Goal: Task Accomplishment & Management: Manage account settings

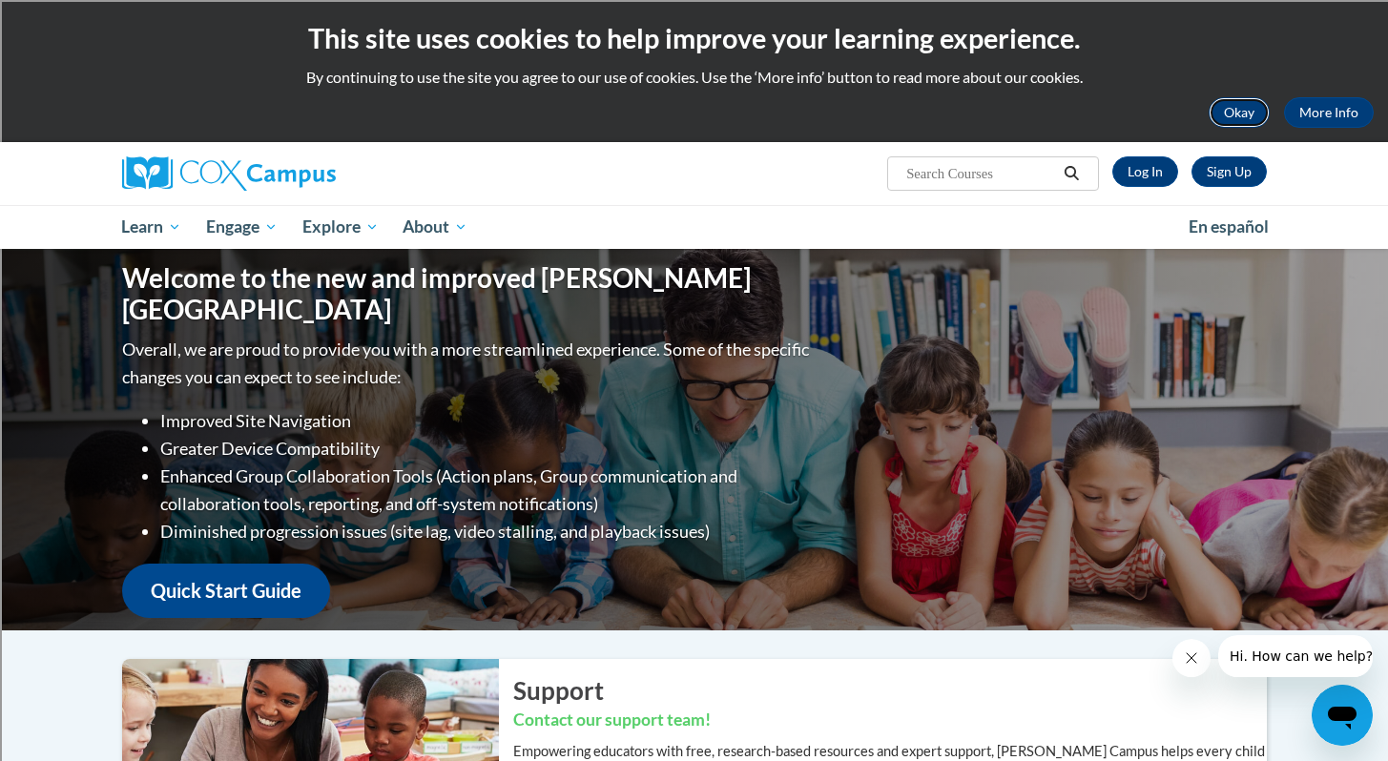
click at [1249, 117] on button "Okay" at bounding box center [1239, 112] width 61 height 31
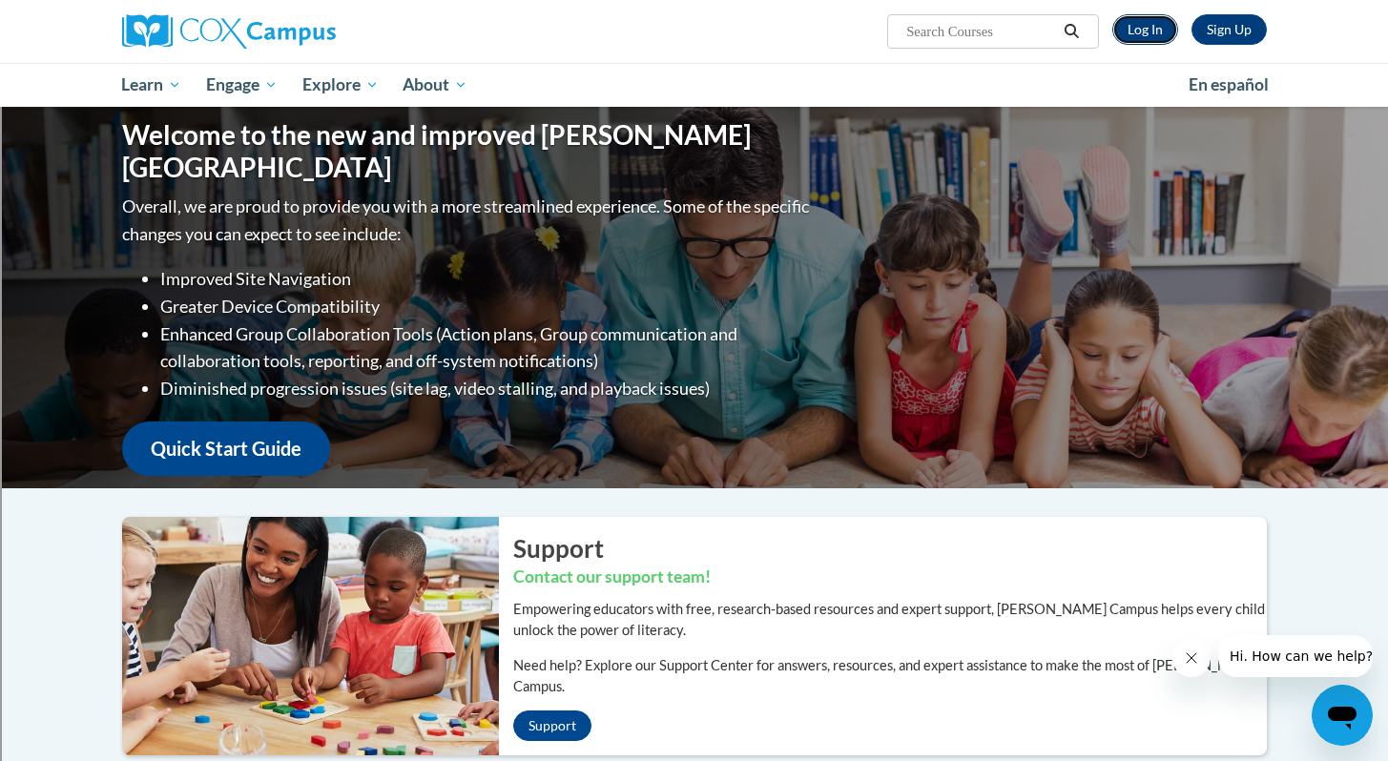
click at [1156, 37] on link "Log In" at bounding box center [1145, 29] width 66 height 31
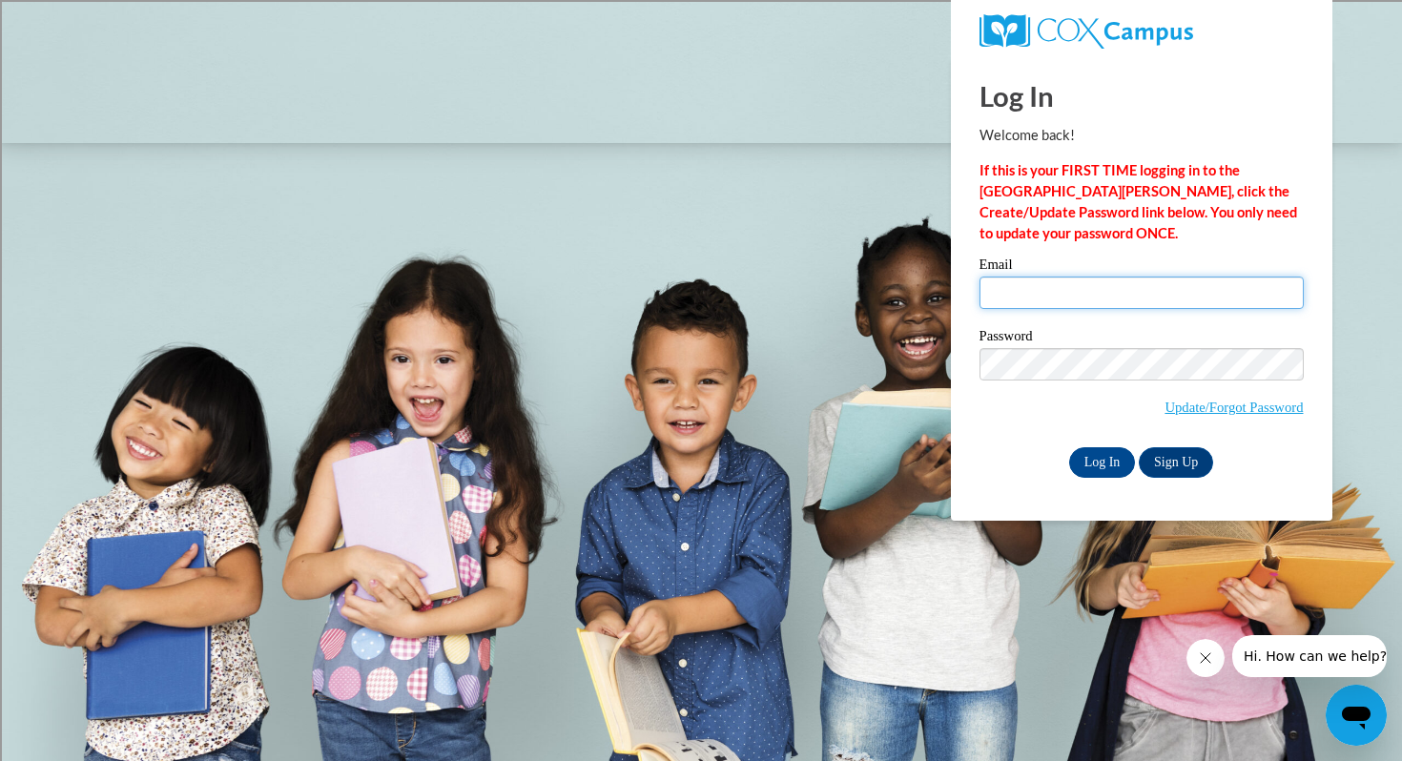
click at [1113, 305] on input "Email" at bounding box center [1142, 293] width 324 height 32
type input "[EMAIL_ADDRESS][DOMAIN_NAME]"
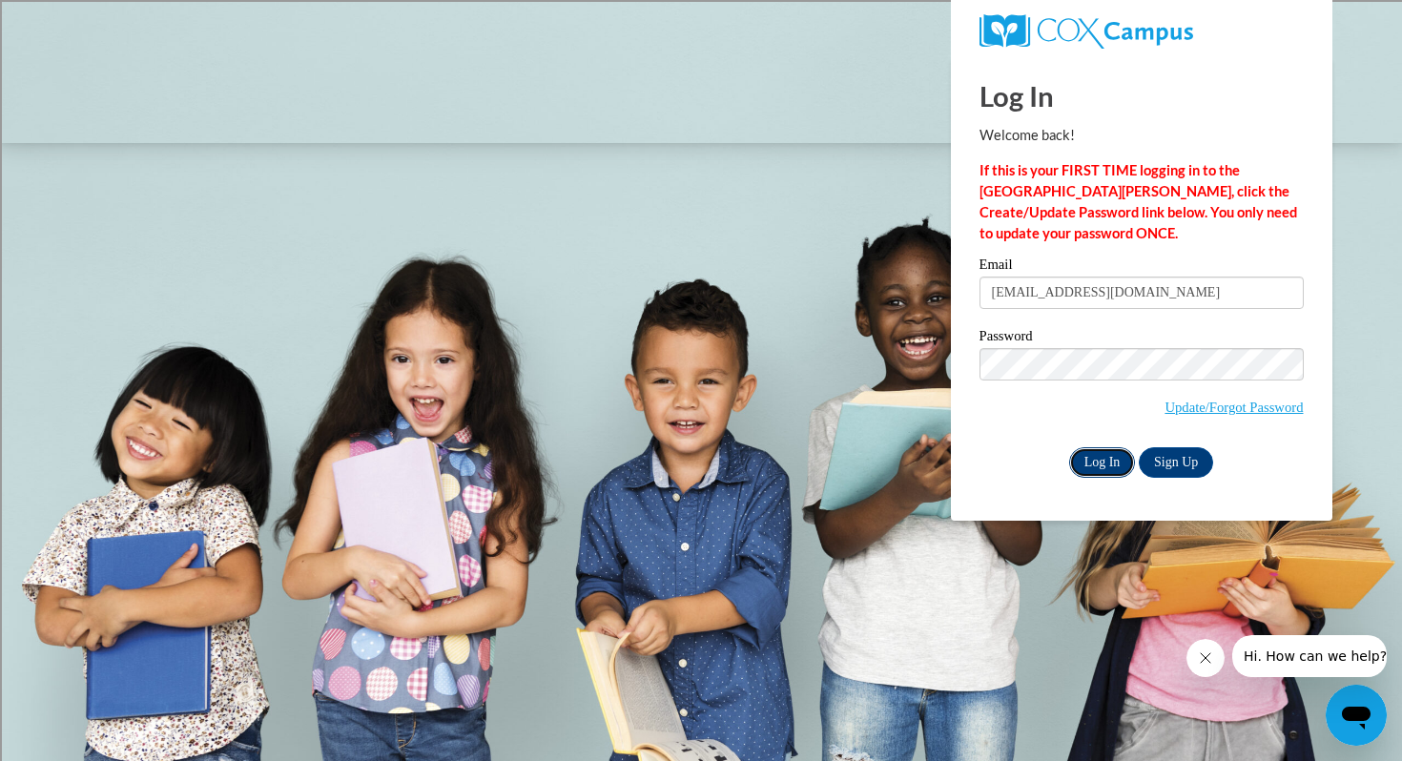
click at [1108, 457] on input "Log In" at bounding box center [1102, 462] width 67 height 31
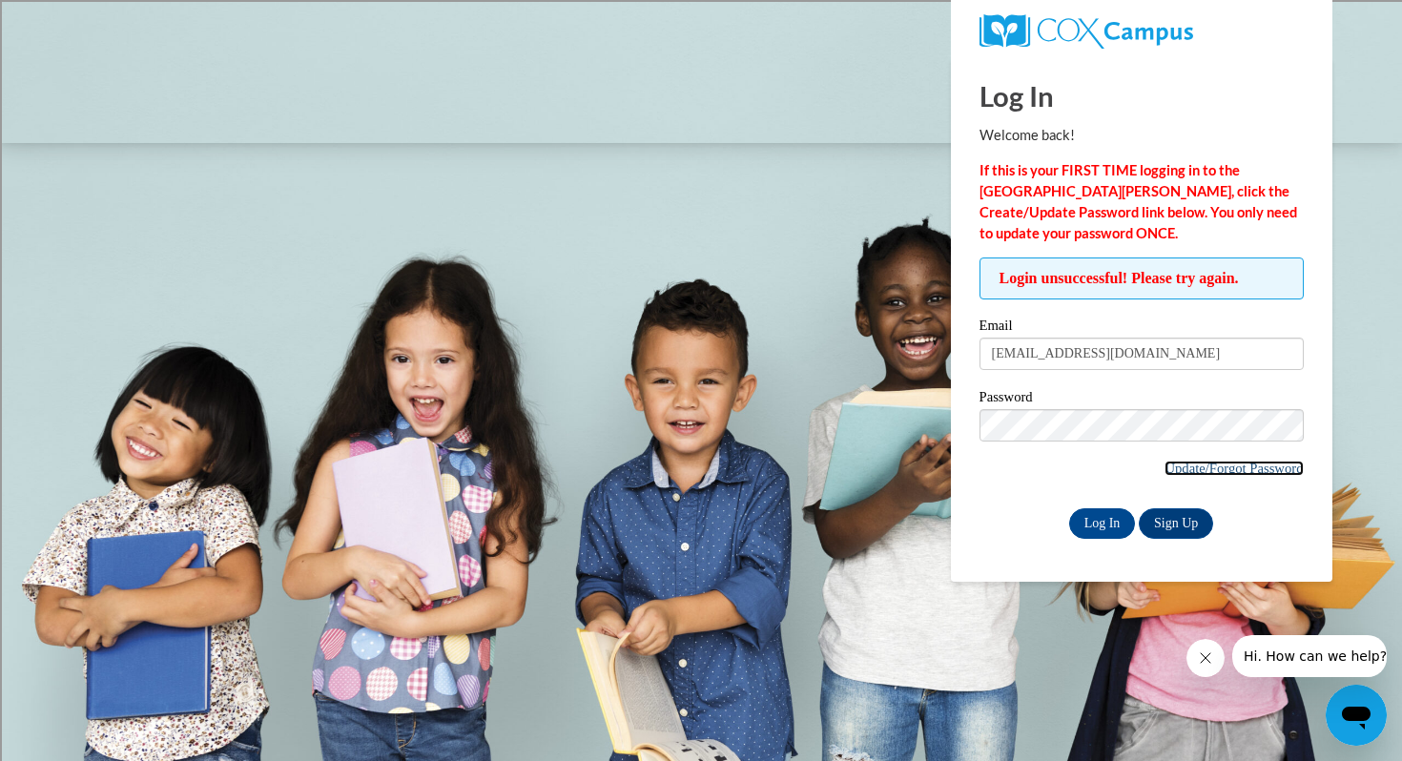
click at [1220, 468] on link "Update/Forgot Password" at bounding box center [1234, 468] width 138 height 15
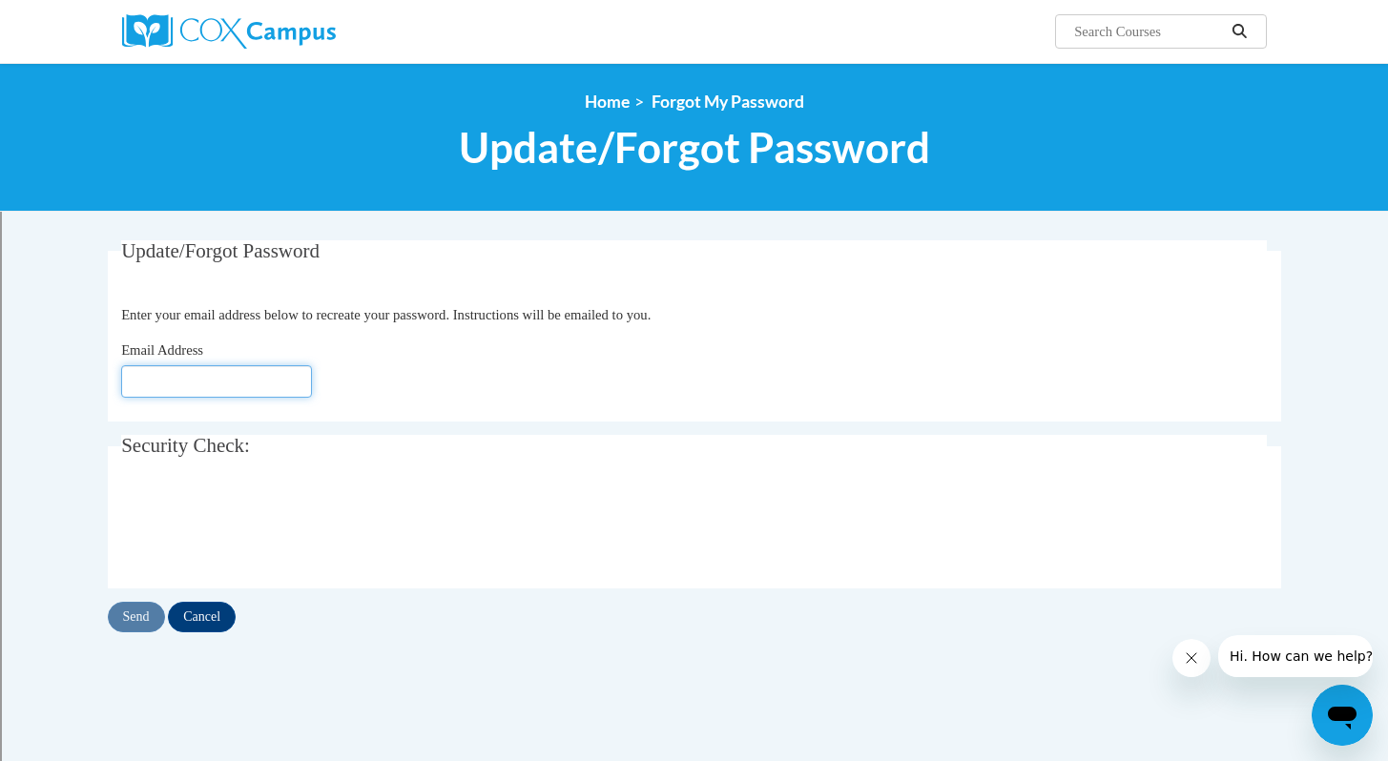
click at [223, 374] on input "Email Address" at bounding box center [216, 381] width 191 height 32
type input "sdlugolinski@independence.k12.oh.us"
click at [121, 625] on input "Send" at bounding box center [136, 617] width 57 height 31
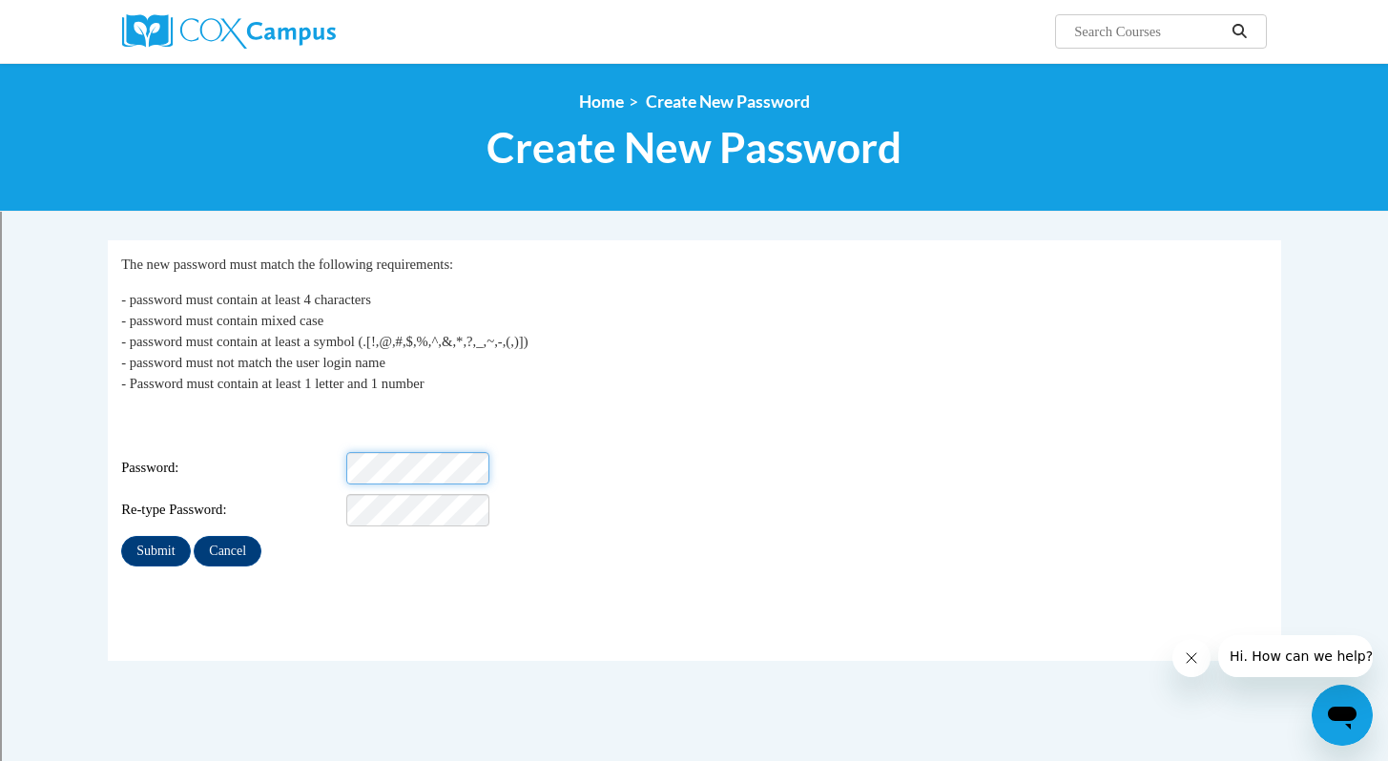
click at [342, 452] on div "Password:" at bounding box center [694, 468] width 1146 height 32
click at [908, 456] on div "Password: Weak" at bounding box center [694, 468] width 1146 height 32
click at [292, 459] on div "Password: Weak" at bounding box center [694, 468] width 1146 height 32
click at [738, 390] on p "- password must contain at least 4 characters - password must contain mixed cas…" at bounding box center [694, 341] width 1146 height 105
click at [162, 536] on input "Submit" at bounding box center [155, 551] width 69 height 31
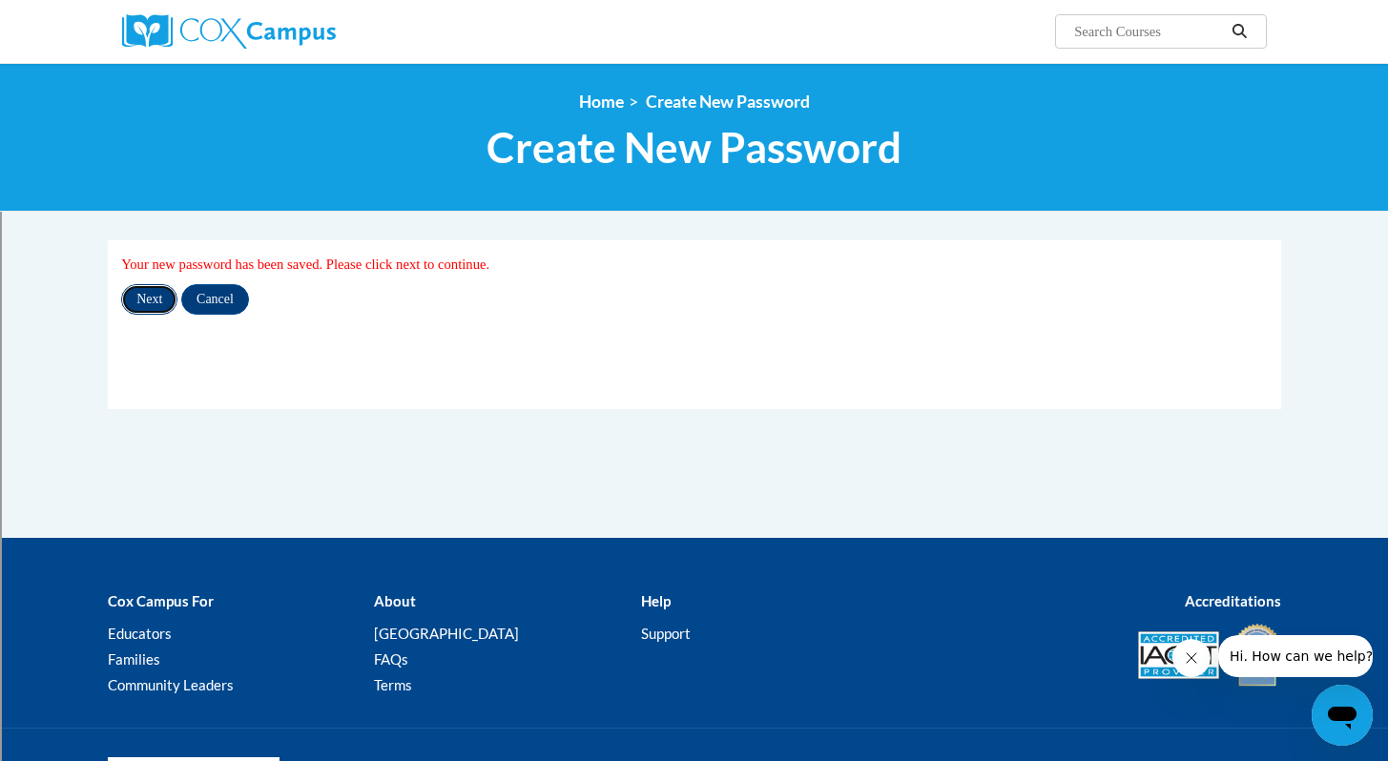
click at [155, 300] on input "Next" at bounding box center [149, 299] width 56 height 31
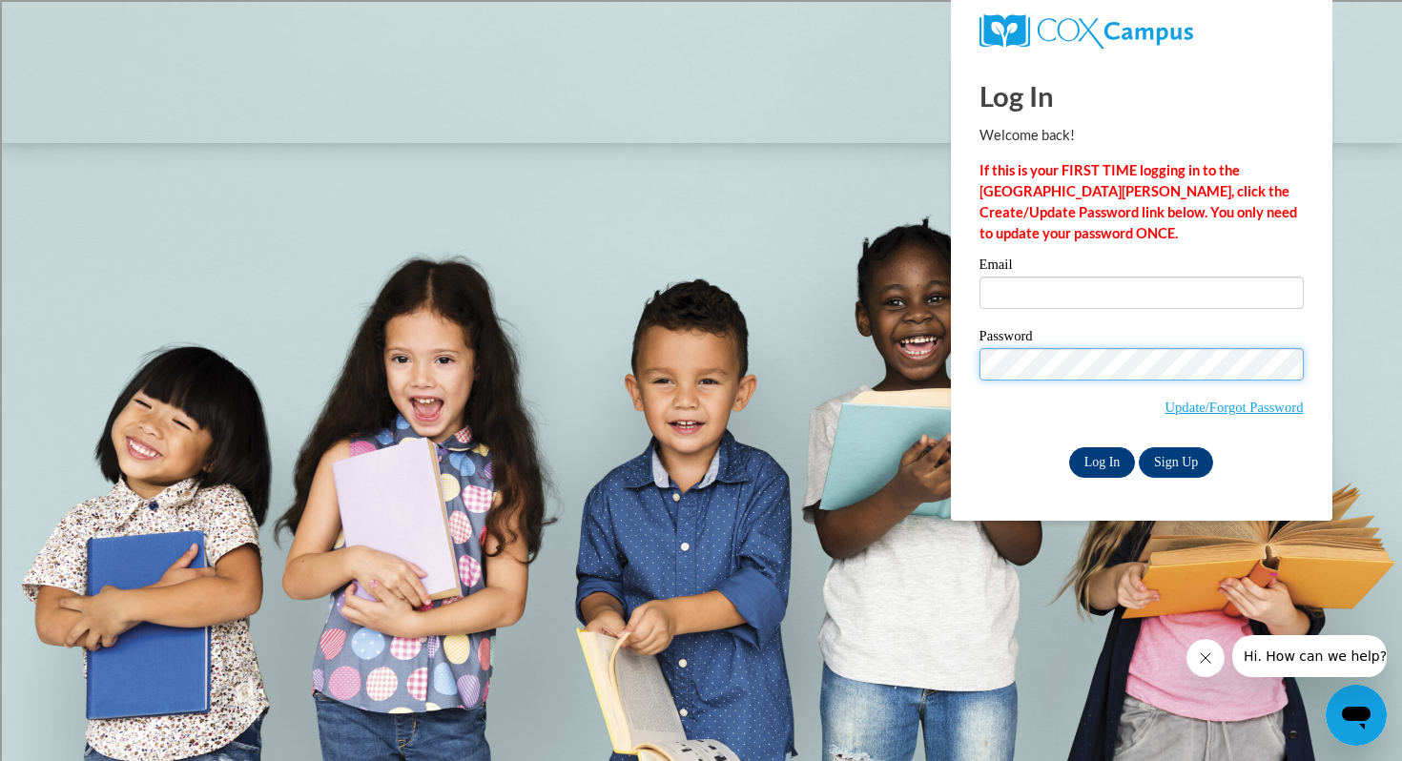
type input "[EMAIL_ADDRESS][DOMAIN_NAME]"
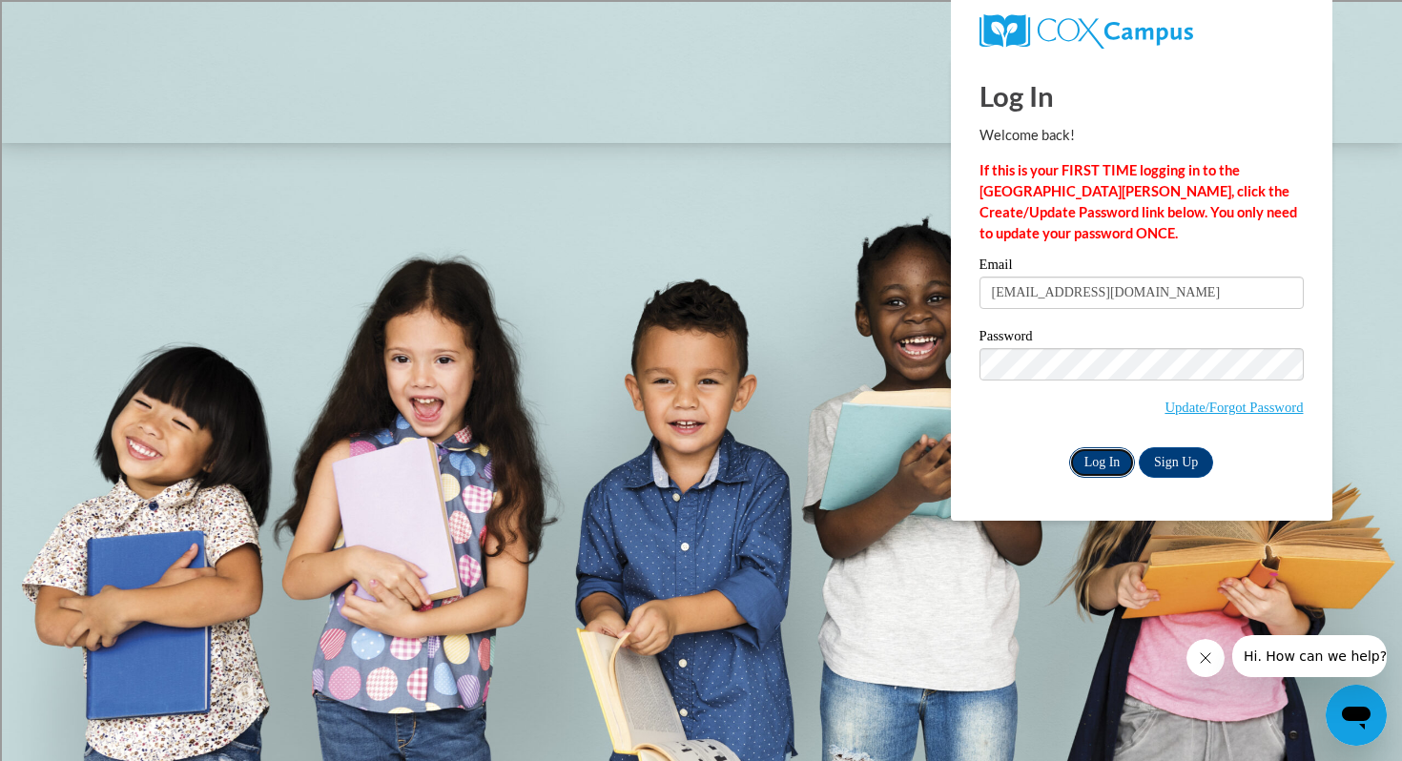
click at [1101, 461] on input "Log In" at bounding box center [1102, 462] width 67 height 31
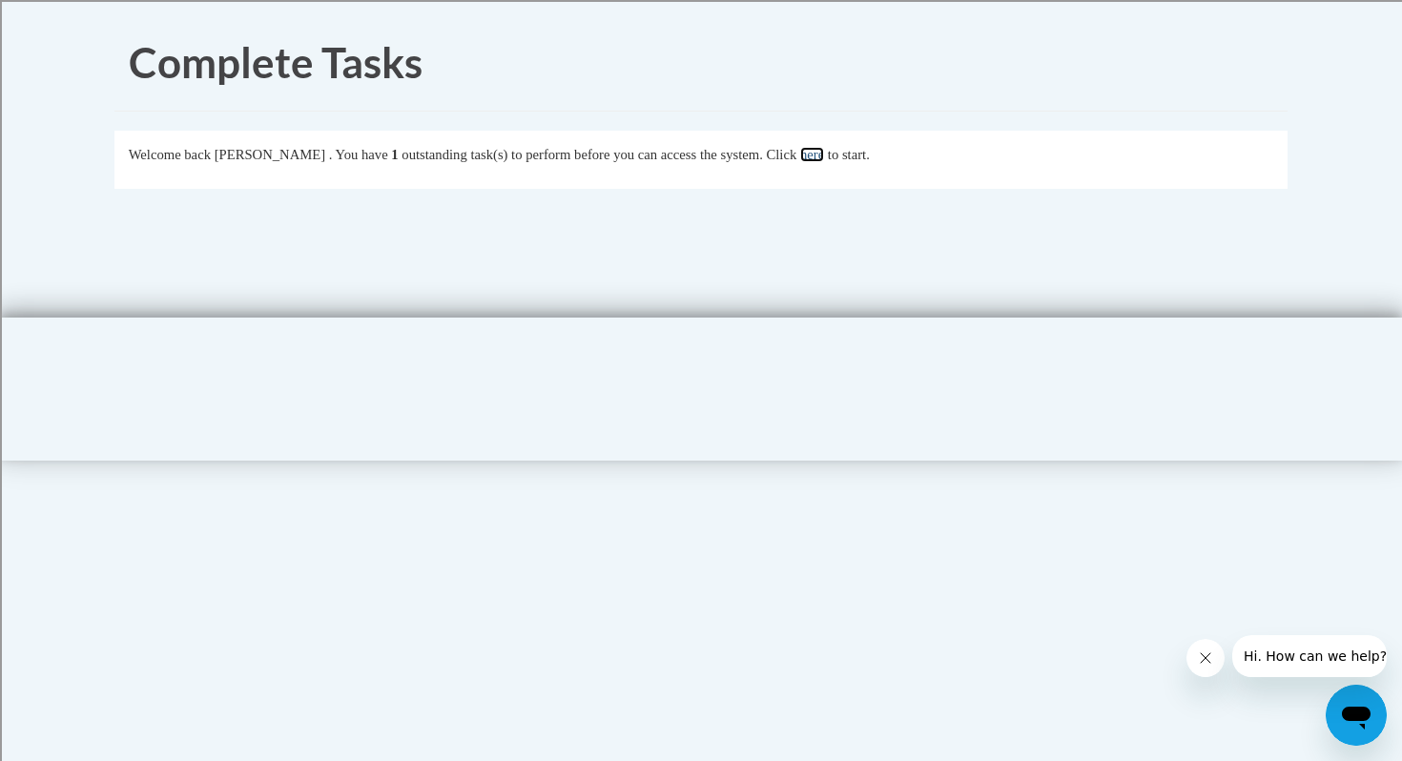
click at [824, 155] on link "here" at bounding box center [812, 154] width 24 height 15
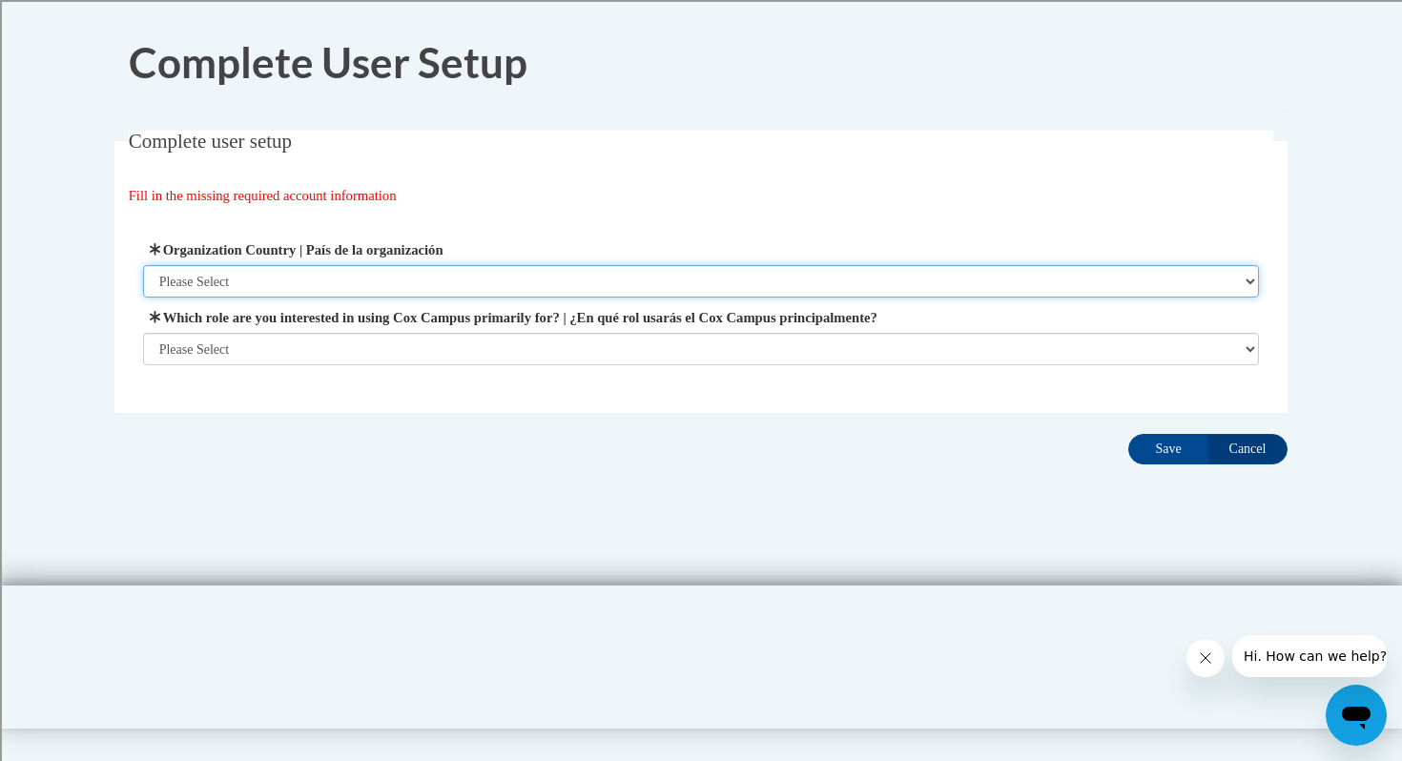
click at [397, 283] on select "Please Select United States | Estados Unidos Outside of the United States | Fue…" at bounding box center [701, 281] width 1117 height 32
select select "ad49bcad-a171-4b2e-b99c-48b446064914"
click at [143, 265] on select "Please Select United States | Estados Unidos Outside of the United States | Fue…" at bounding box center [701, 281] width 1117 height 32
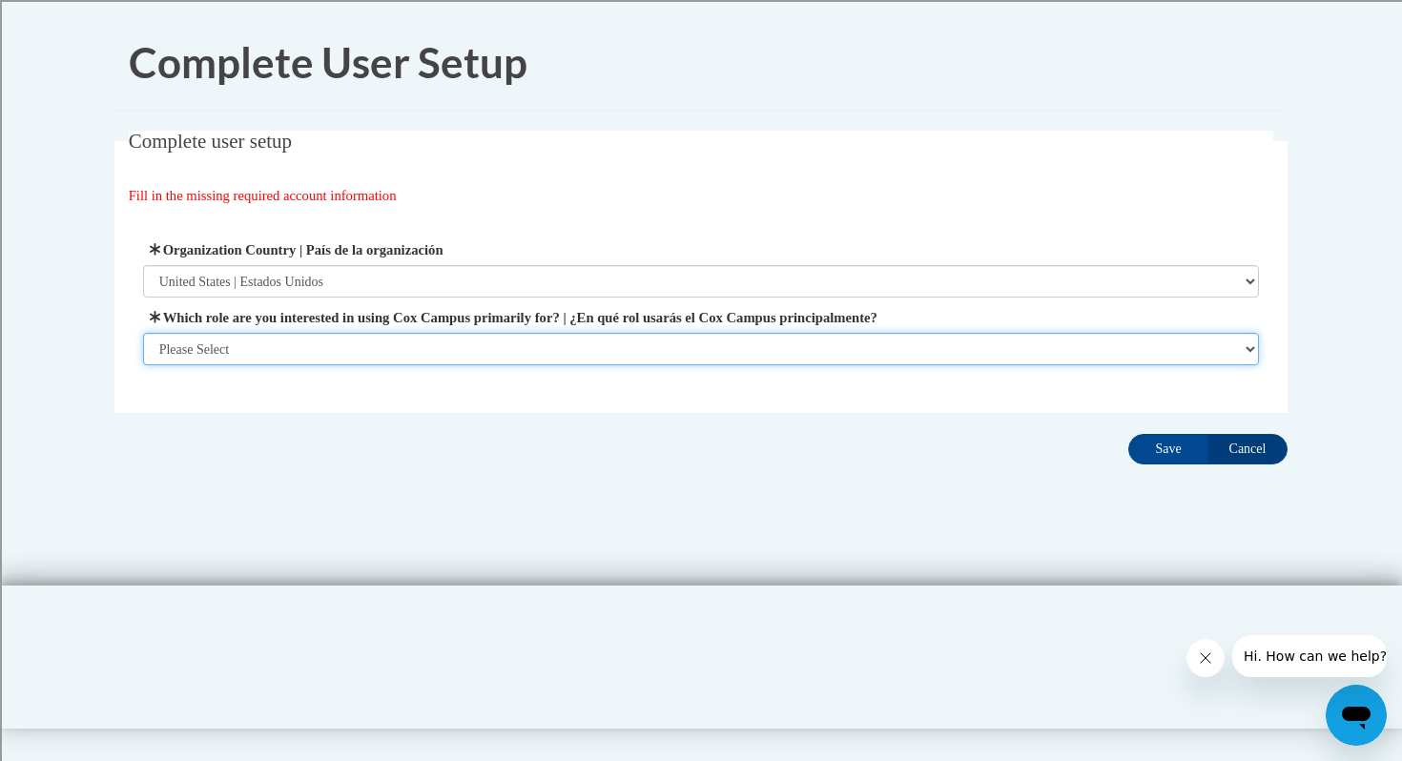
click at [369, 351] on select "Please Select College/University | Colegio/Universidad Community/Nonprofit Part…" at bounding box center [701, 349] width 1117 height 32
select select "fbf2d438-af2f-41f8-98f1-81c410e29de3"
click at [143, 365] on select "Please Select College/University | Colegio/Universidad Community/Nonprofit Part…" at bounding box center [701, 349] width 1117 height 32
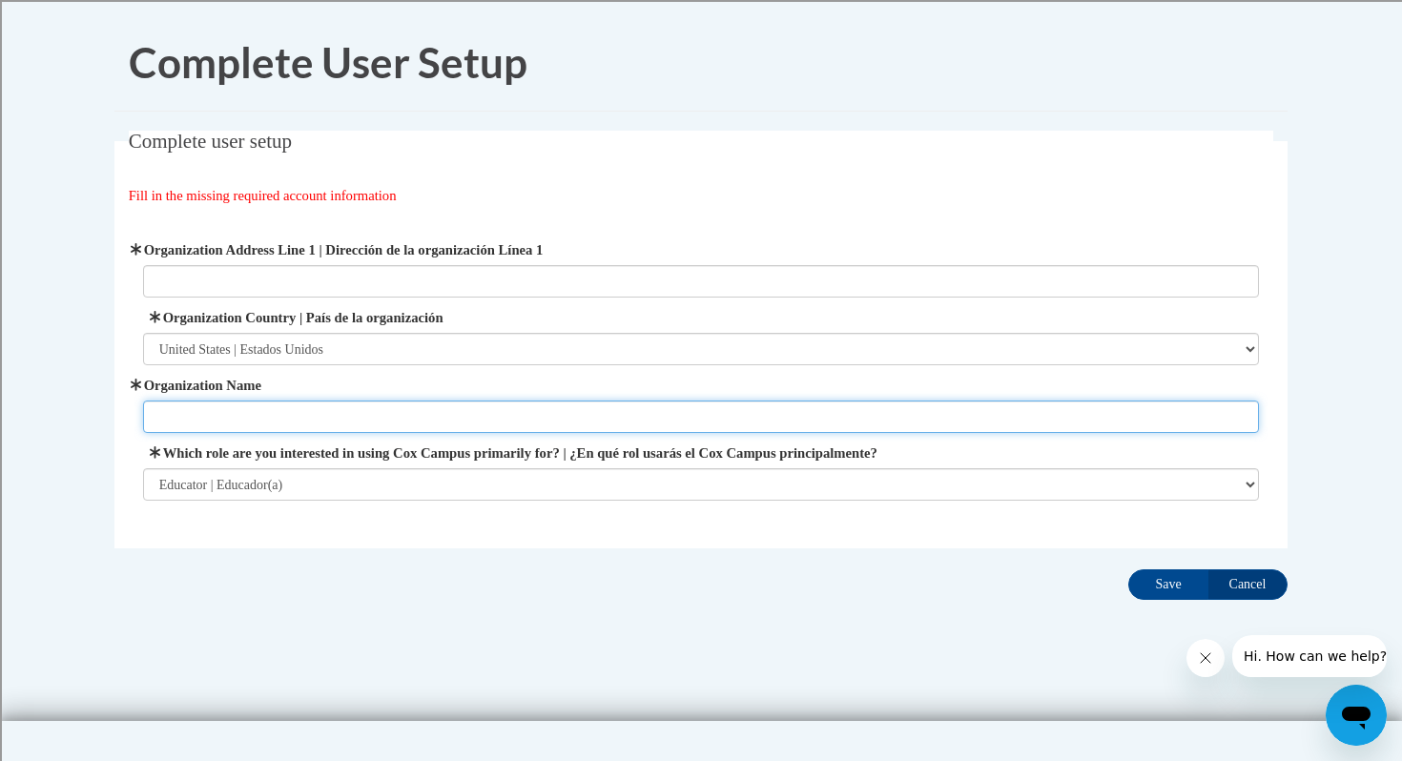
click at [327, 412] on input "Organization Name" at bounding box center [701, 417] width 1117 height 32
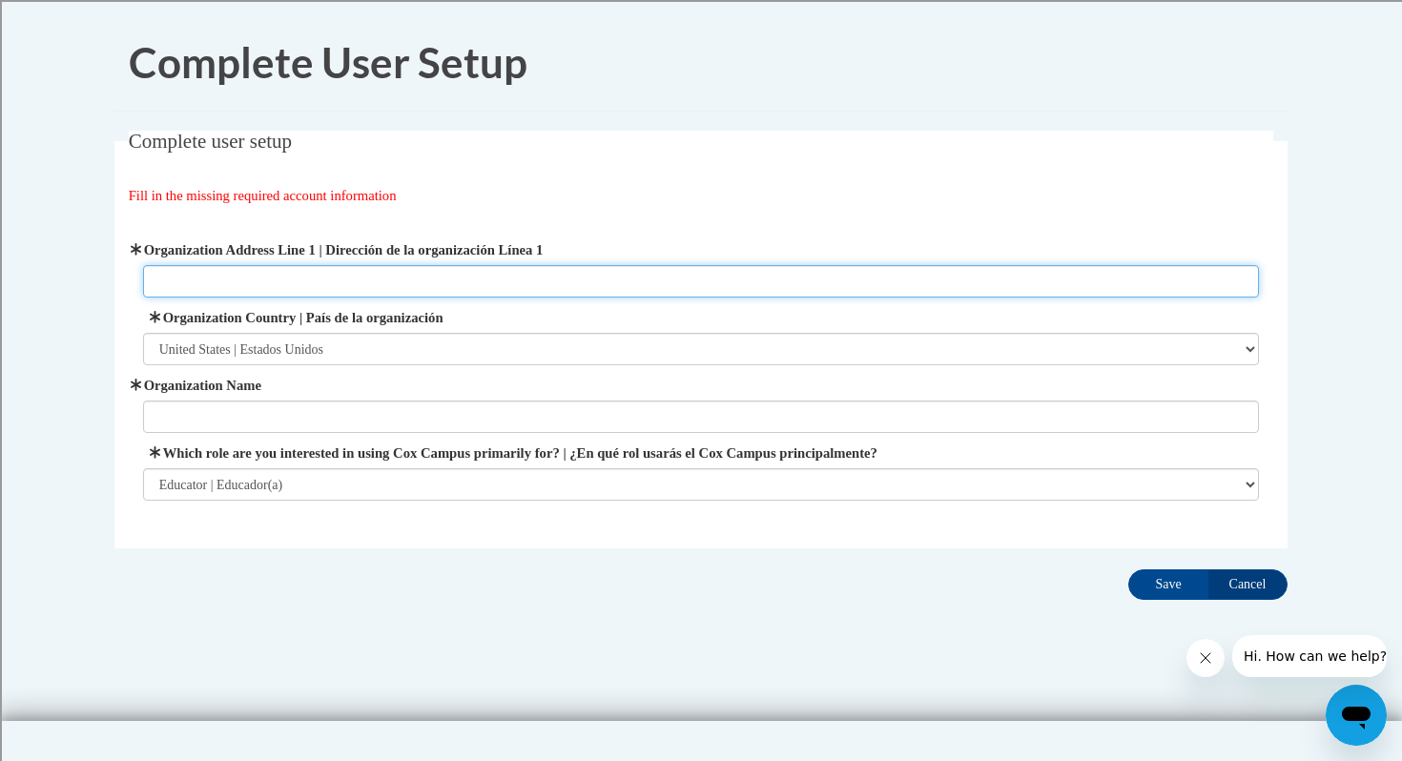
click at [334, 282] on input "Organization Address Line 1 | Dirección de la organización Línea 1" at bounding box center [701, 281] width 1117 height 32
type input "6"
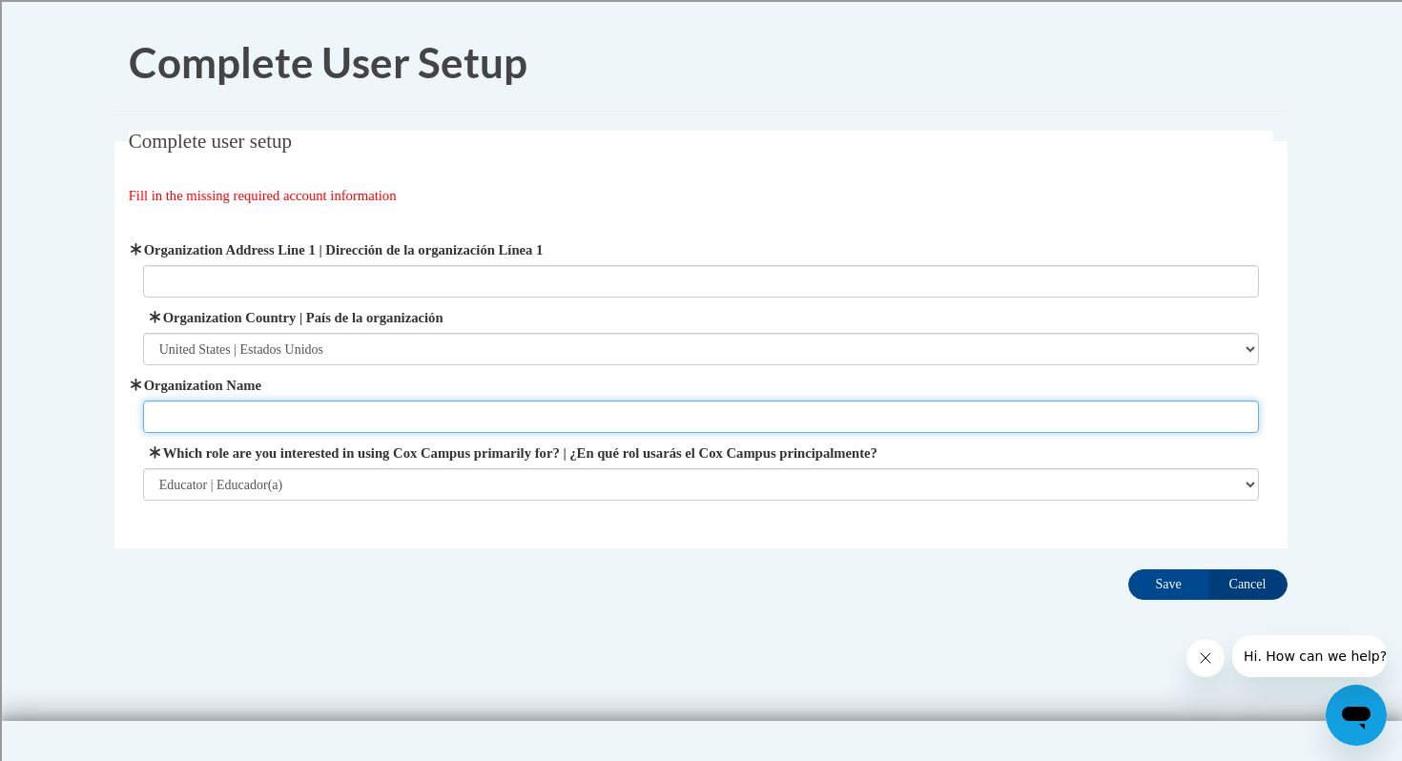
click at [251, 413] on input "Organization Name" at bounding box center [701, 417] width 1117 height 32
type input "Independence Primary School"
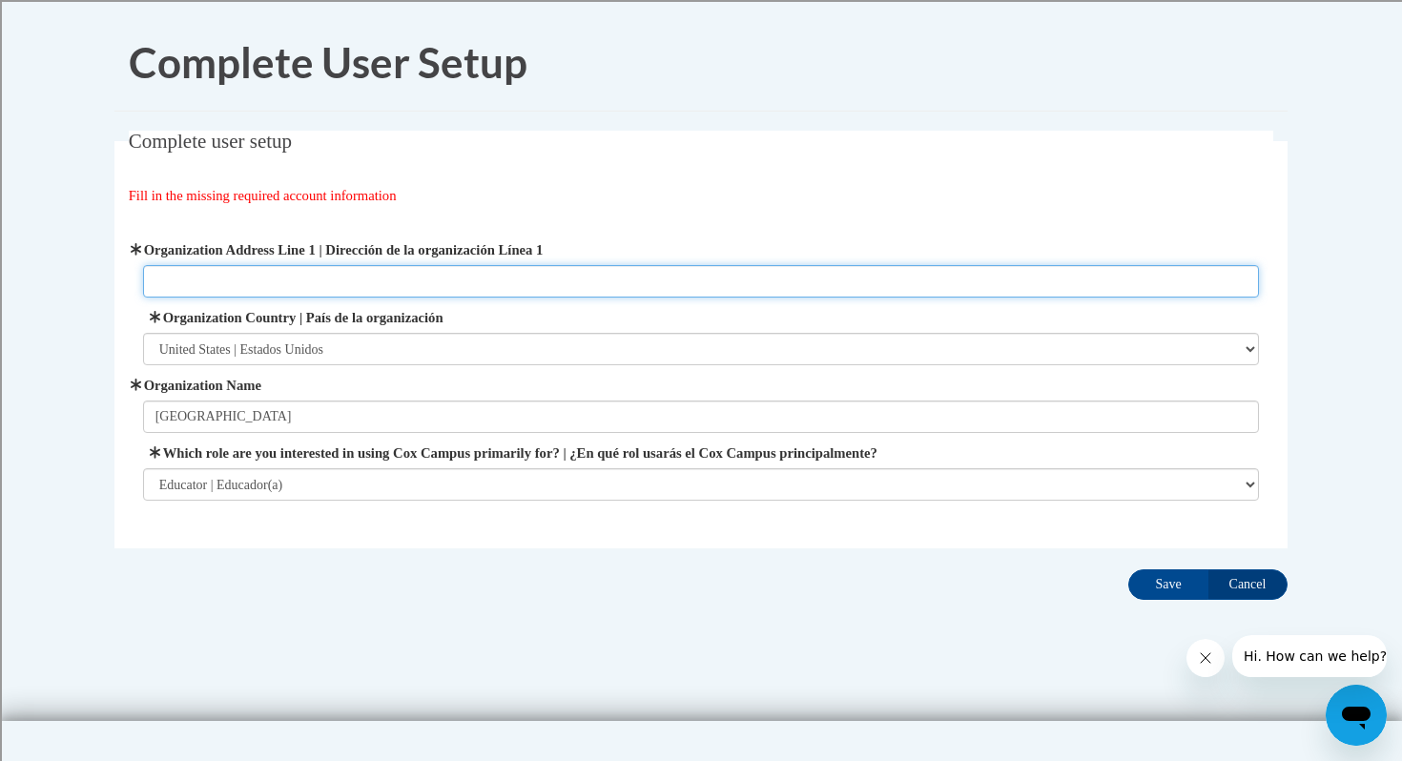
click at [179, 279] on input "Organization Address Line 1 | Dirección de la organización Línea 1" at bounding box center [701, 281] width 1117 height 32
type input "7600 Hillside Rd."
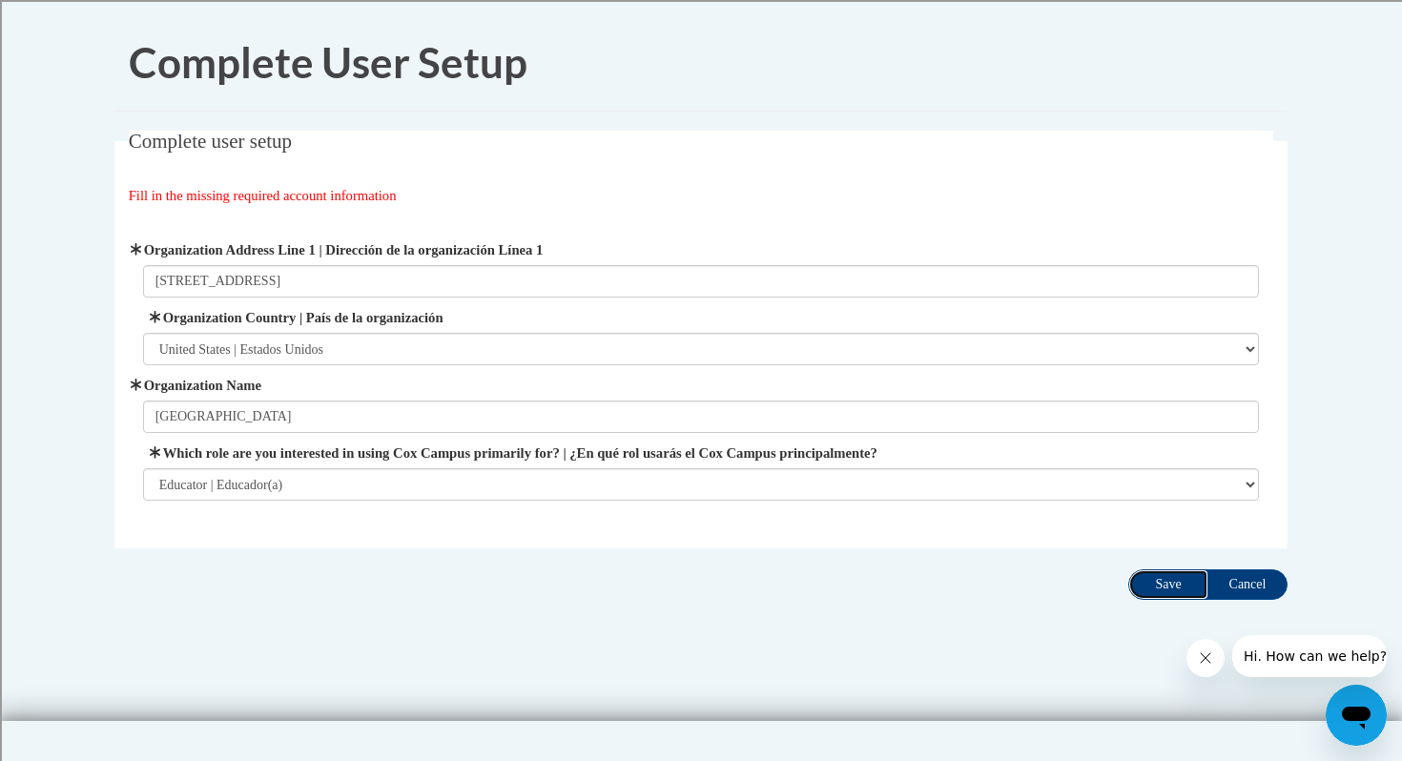
click at [1181, 589] on input "Save" at bounding box center [1168, 584] width 80 height 31
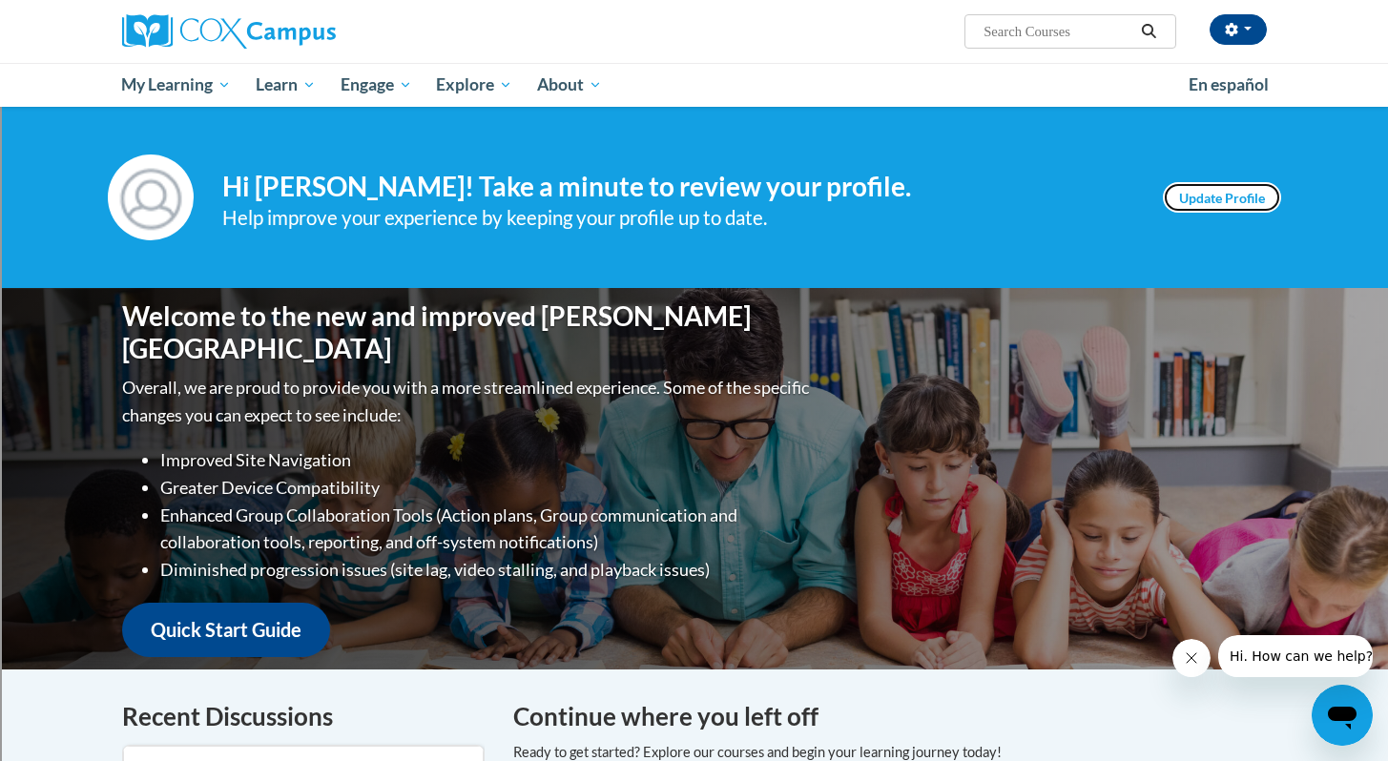
click at [1211, 203] on link "Update Profile" at bounding box center [1222, 197] width 118 height 31
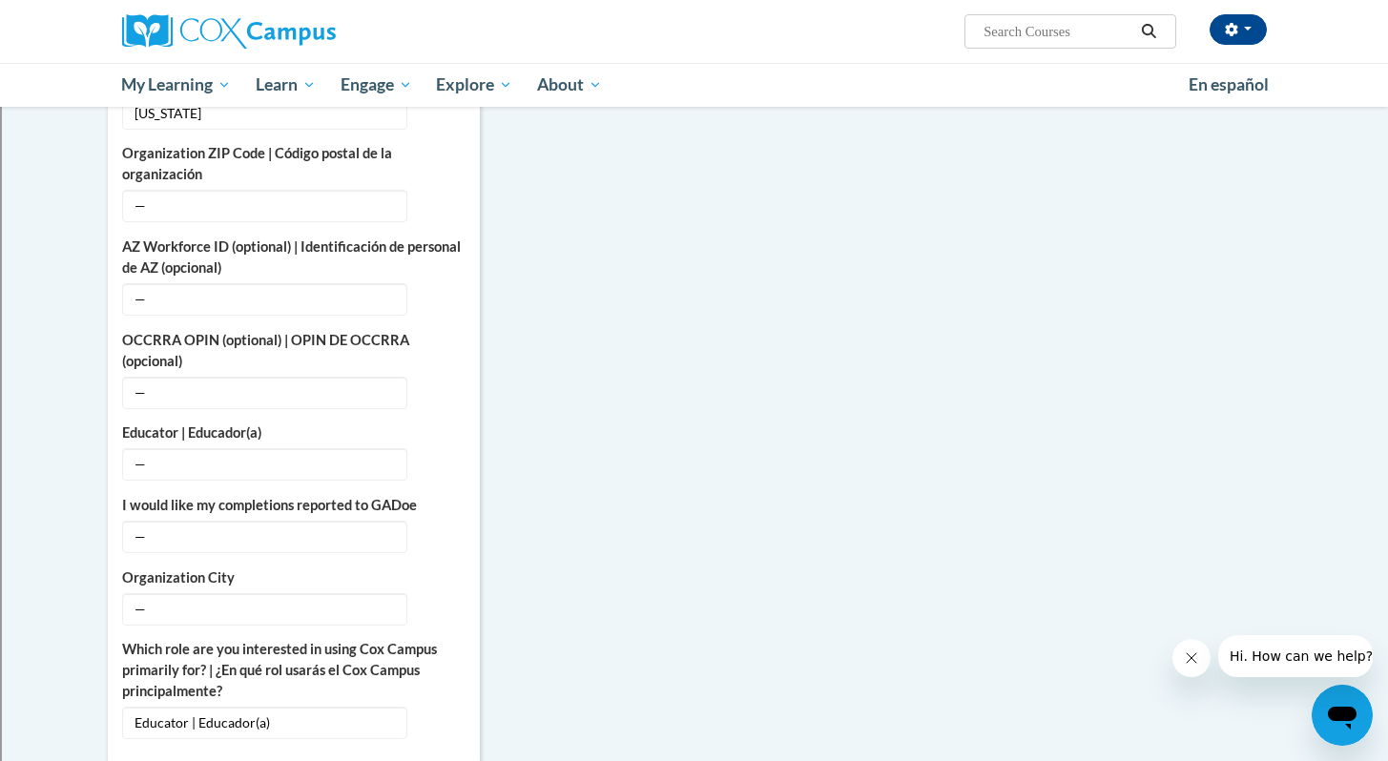
scroll to position [937, 0]
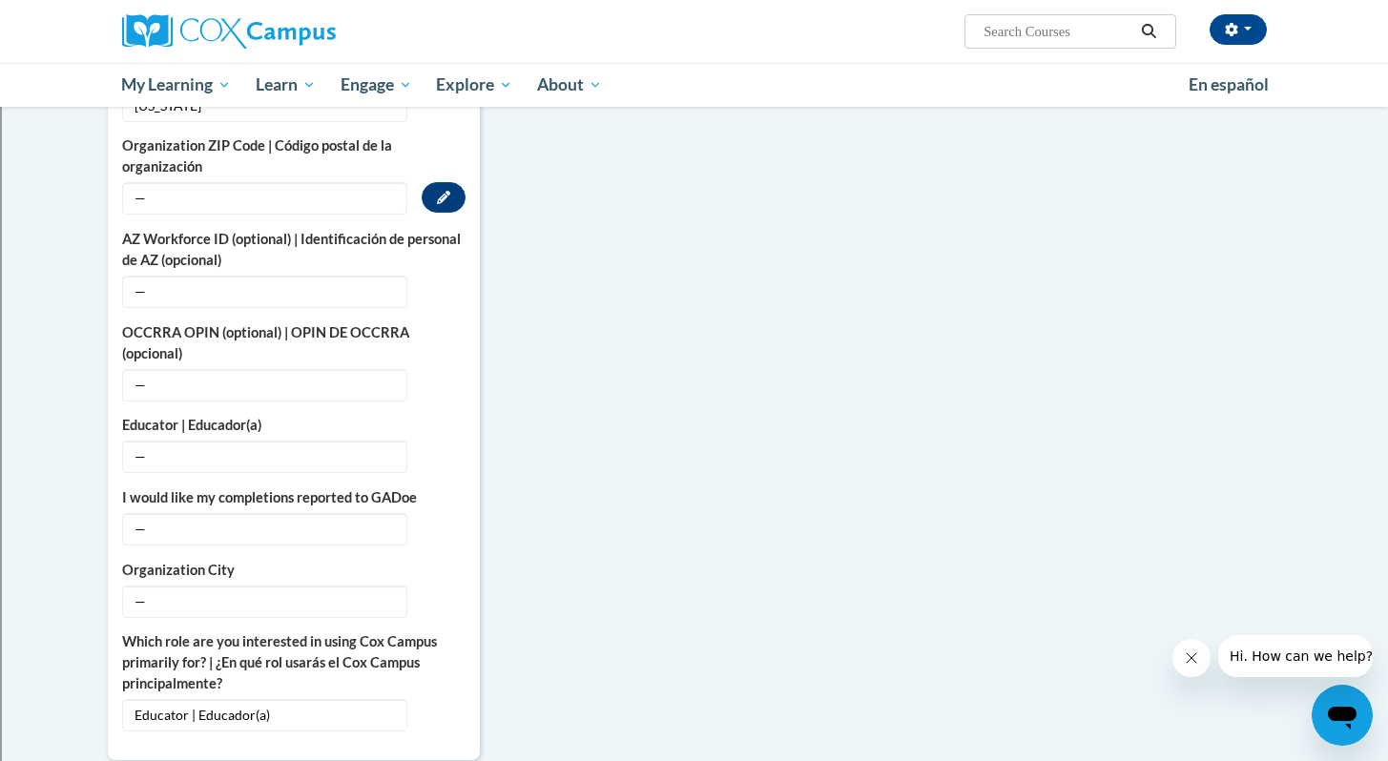
click at [264, 183] on span "—" at bounding box center [264, 198] width 285 height 32
click at [170, 182] on span "—" at bounding box center [264, 198] width 285 height 32
click at [134, 182] on span "—" at bounding box center [264, 198] width 285 height 32
click at [446, 191] on icon "Custom profile fields" at bounding box center [443, 197] width 13 height 13
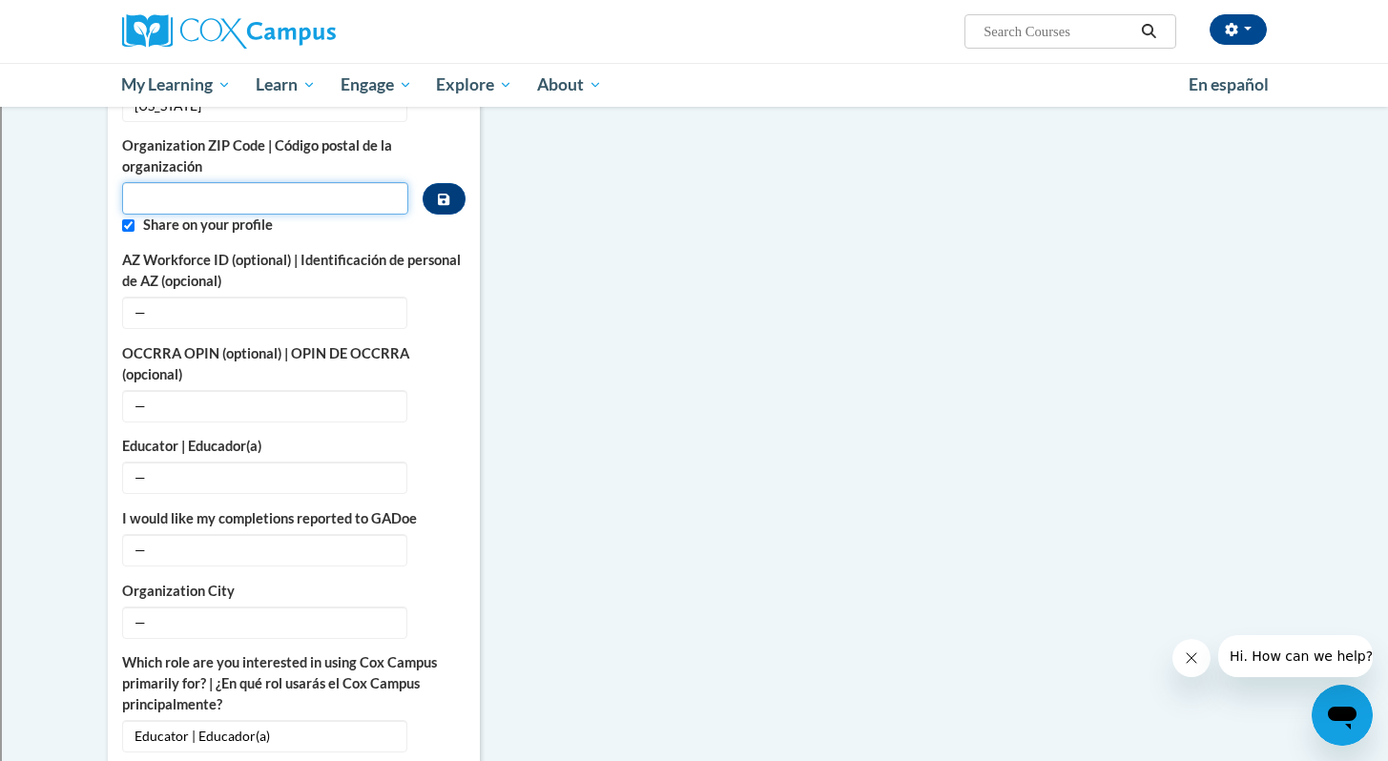
click at [356, 182] on input "Metadata input" at bounding box center [265, 198] width 287 height 32
type input "44131"
click at [453, 183] on button "Custom profile fields" at bounding box center [444, 198] width 42 height 31
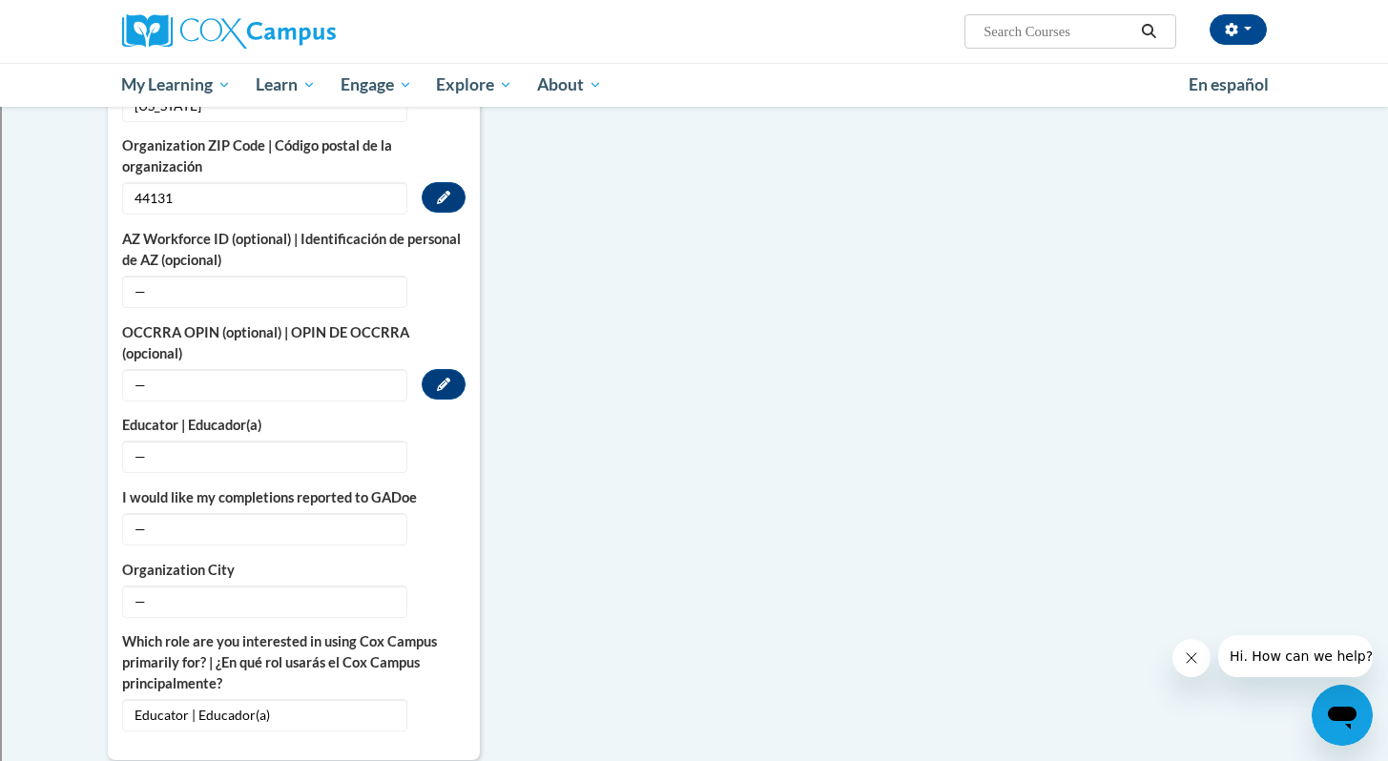
click at [187, 369] on span "—" at bounding box center [264, 385] width 285 height 32
click at [135, 369] on span "—" at bounding box center [264, 385] width 285 height 32
click at [141, 369] on span "—" at bounding box center [264, 385] width 285 height 32
click at [445, 373] on button "Edit" at bounding box center [444, 384] width 44 height 31
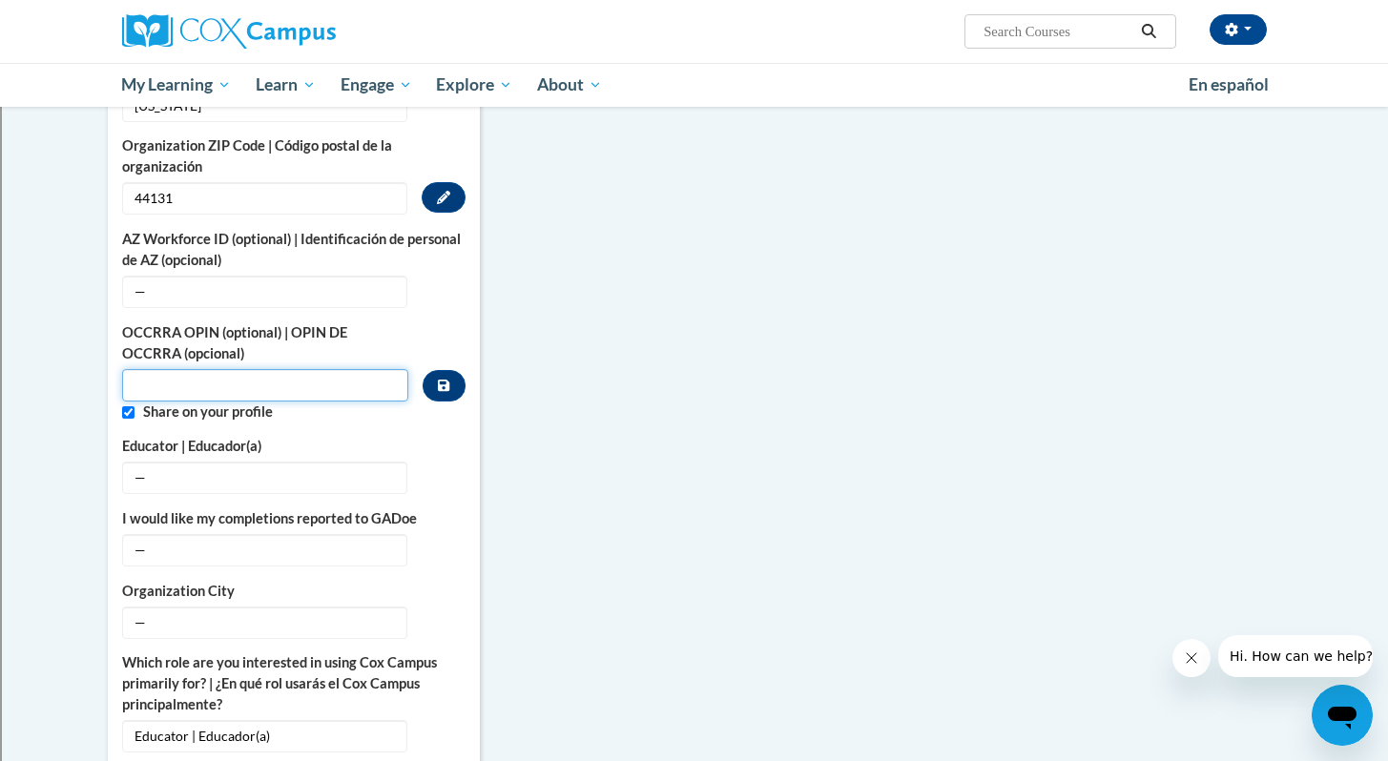
click at [247, 369] on input "Custom profile fields" at bounding box center [265, 385] width 287 height 32
paste input "1144-7263"
click at [440, 380] on icon "Custom profile fields" at bounding box center [443, 385] width 11 height 11
drag, startPoint x: 235, startPoint y: 370, endPoint x: 72, endPoint y: 371, distance: 162.2
click at [72, 371] on body "Sara Dlugolinski (America/New_York UTC-04:00) My Profile Inbox My Transcripts L…" at bounding box center [694, 412] width 1388 height 2699
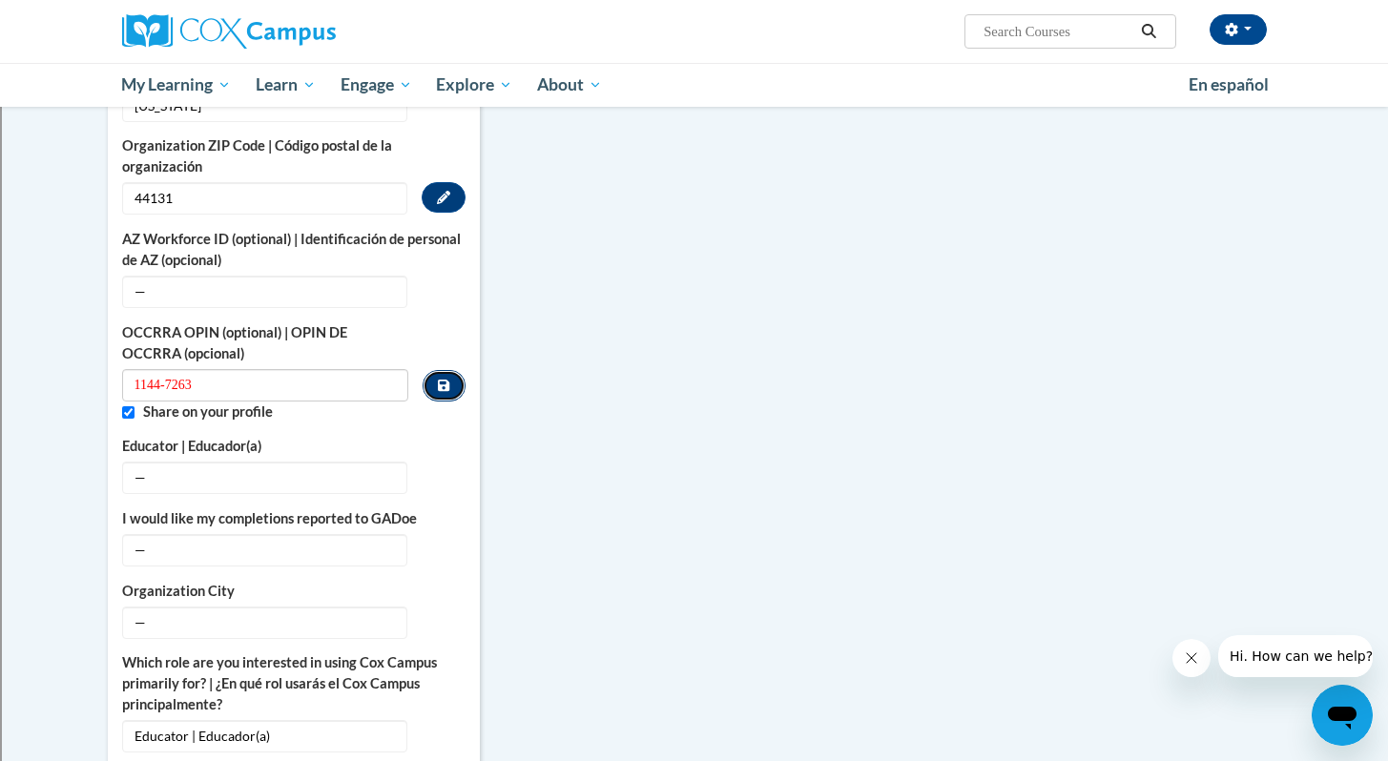
click at [443, 379] on icon "Custom profile fields" at bounding box center [443, 385] width 11 height 13
click at [685, 409] on div "More About Me Click or press to edit any of the profile fields below. Select mu…" at bounding box center [694, 386] width 1202 height 1549
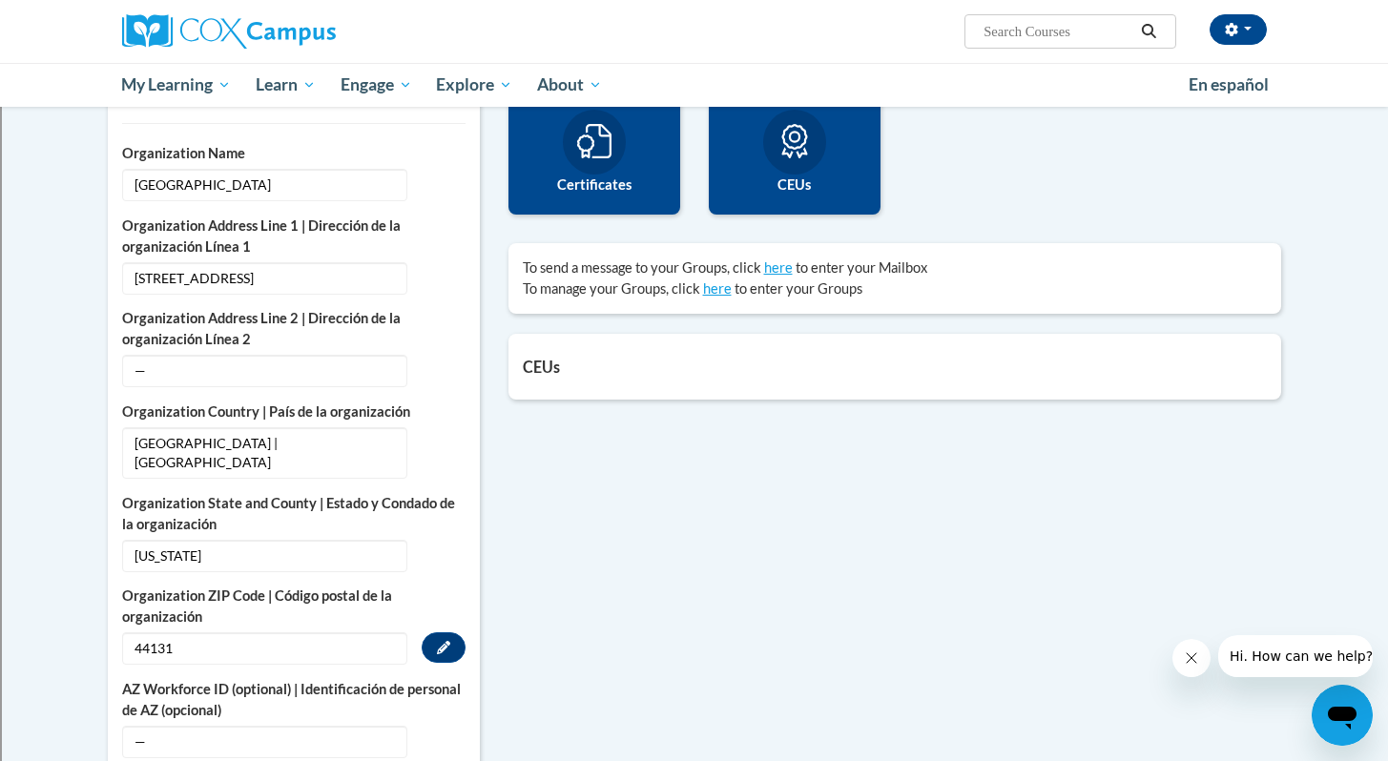
scroll to position [0, 0]
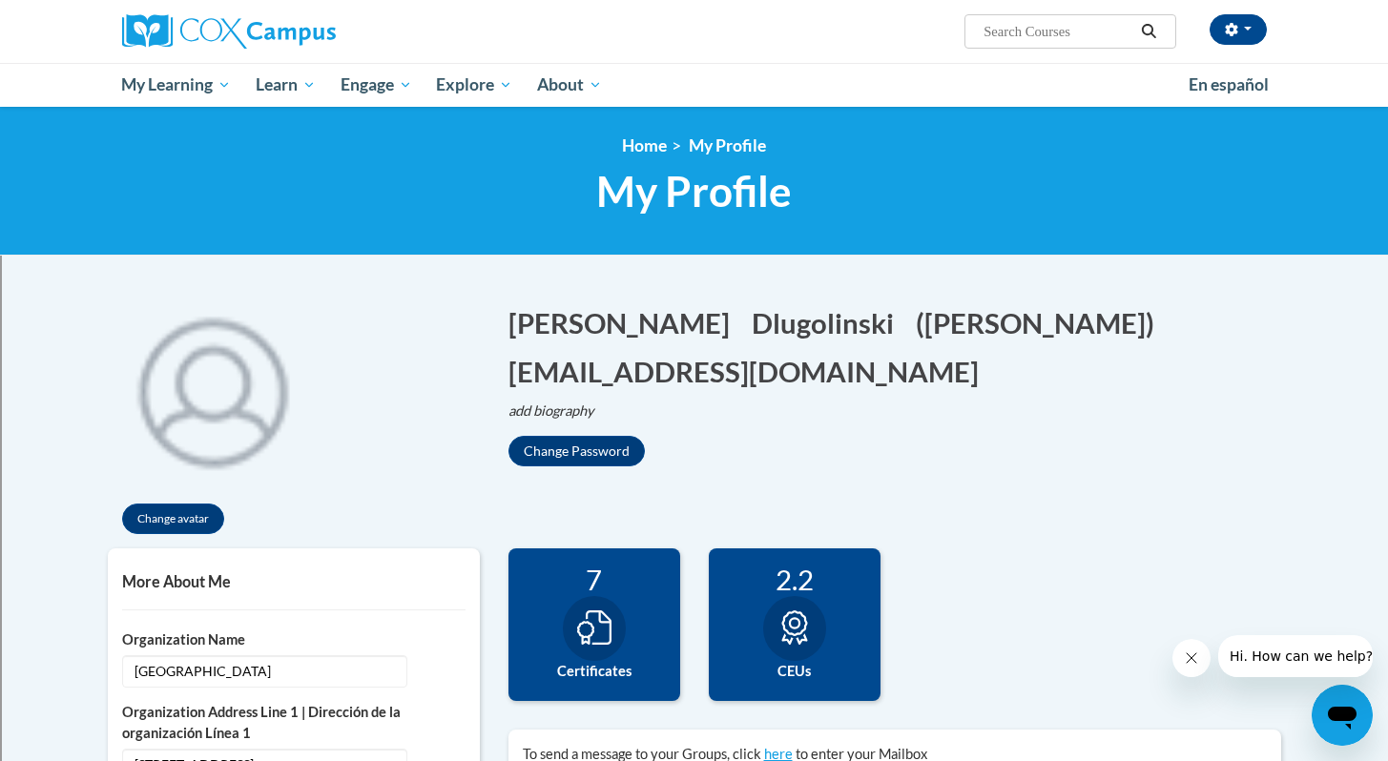
click at [611, 590] on div "7" at bounding box center [594, 579] width 143 height 33
click at [598, 612] on icon at bounding box center [594, 628] width 34 height 34
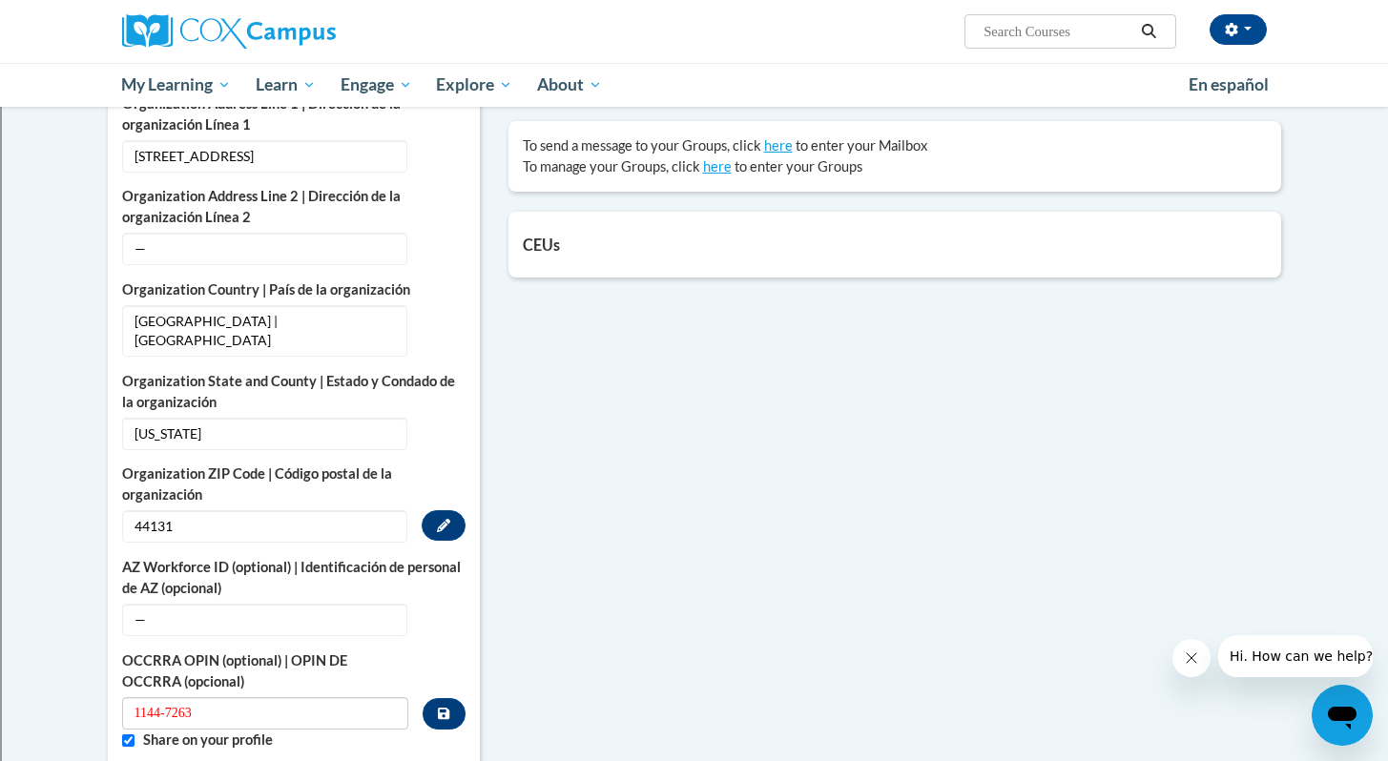
scroll to position [730, 0]
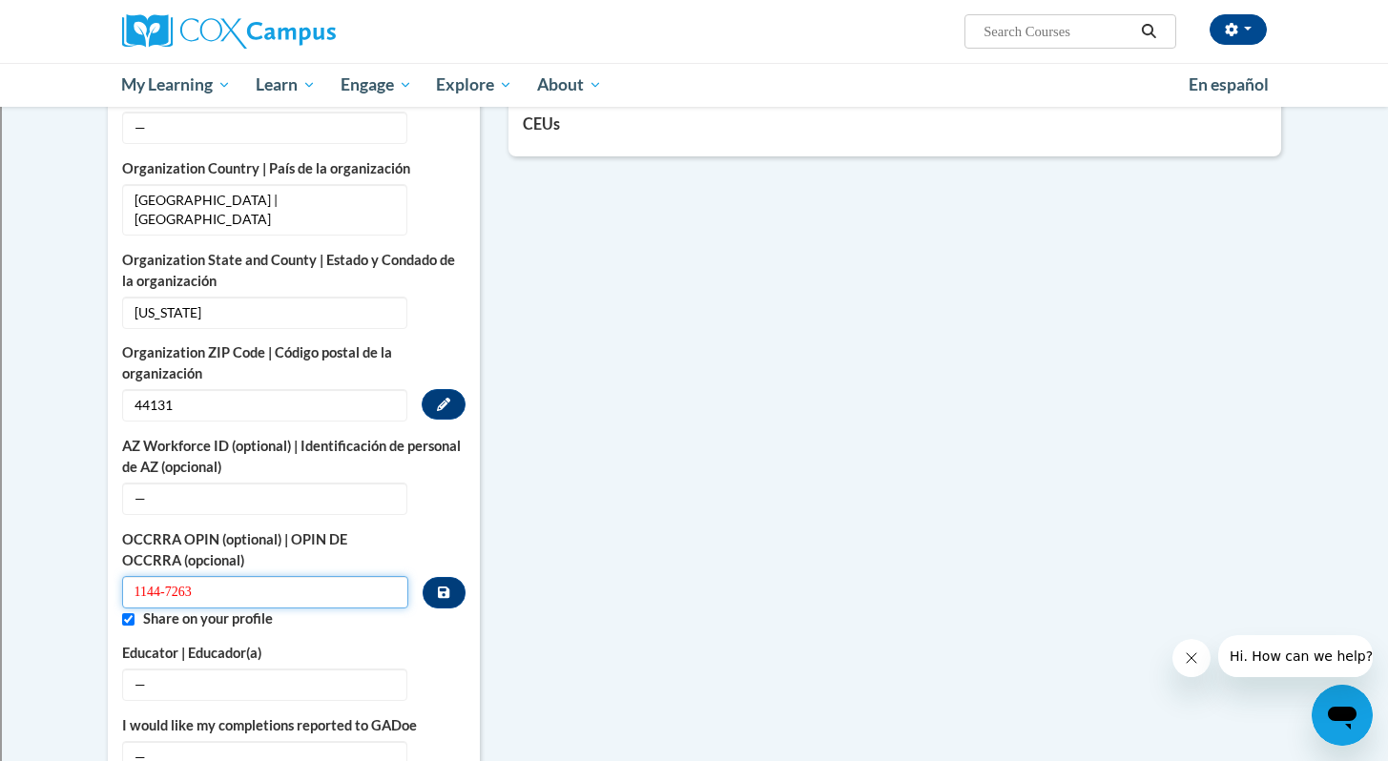
click at [267, 576] on input "1144-7263" at bounding box center [265, 592] width 287 height 32
click at [218, 576] on input "1144-7263" at bounding box center [265, 592] width 287 height 32
type input "1"
type input "11447263"
click at [443, 587] on icon "Custom profile fields" at bounding box center [443, 592] width 11 height 11
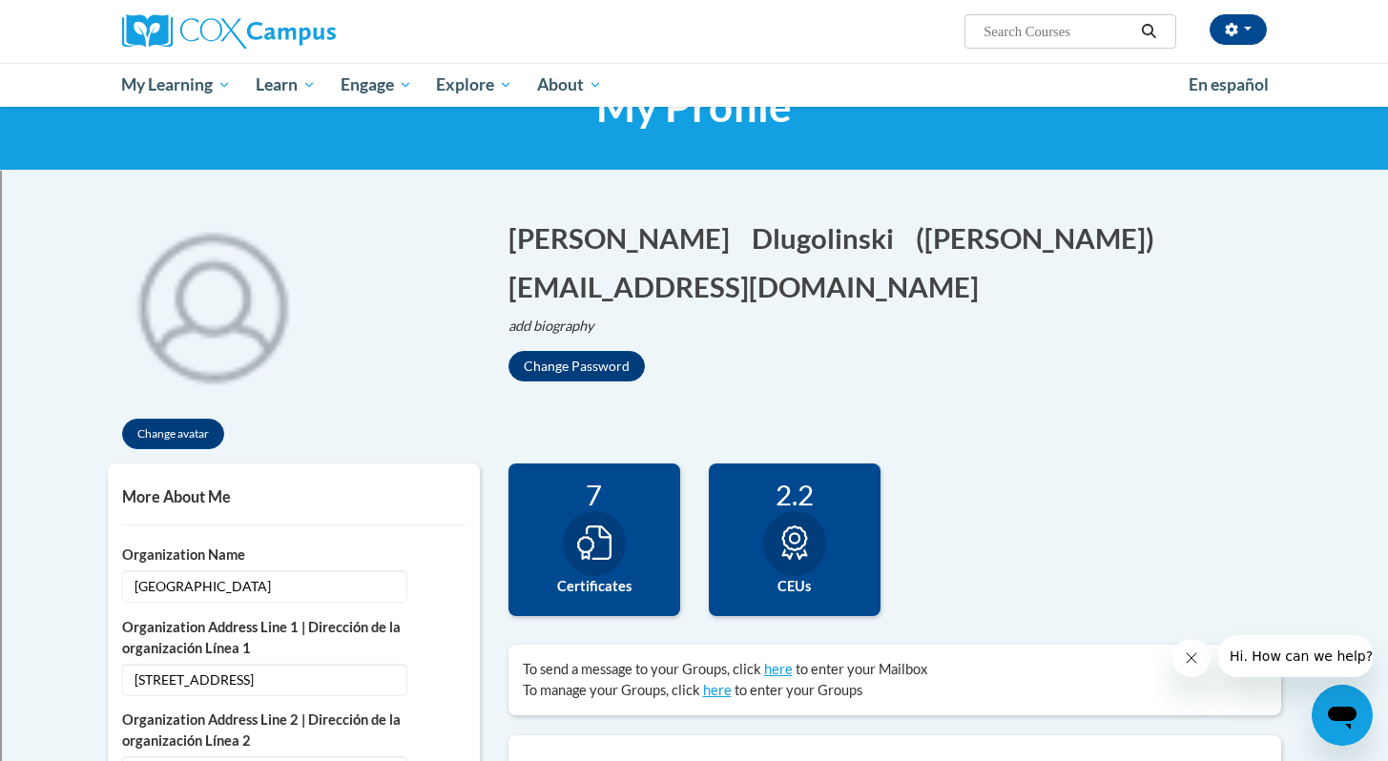
scroll to position [0, 0]
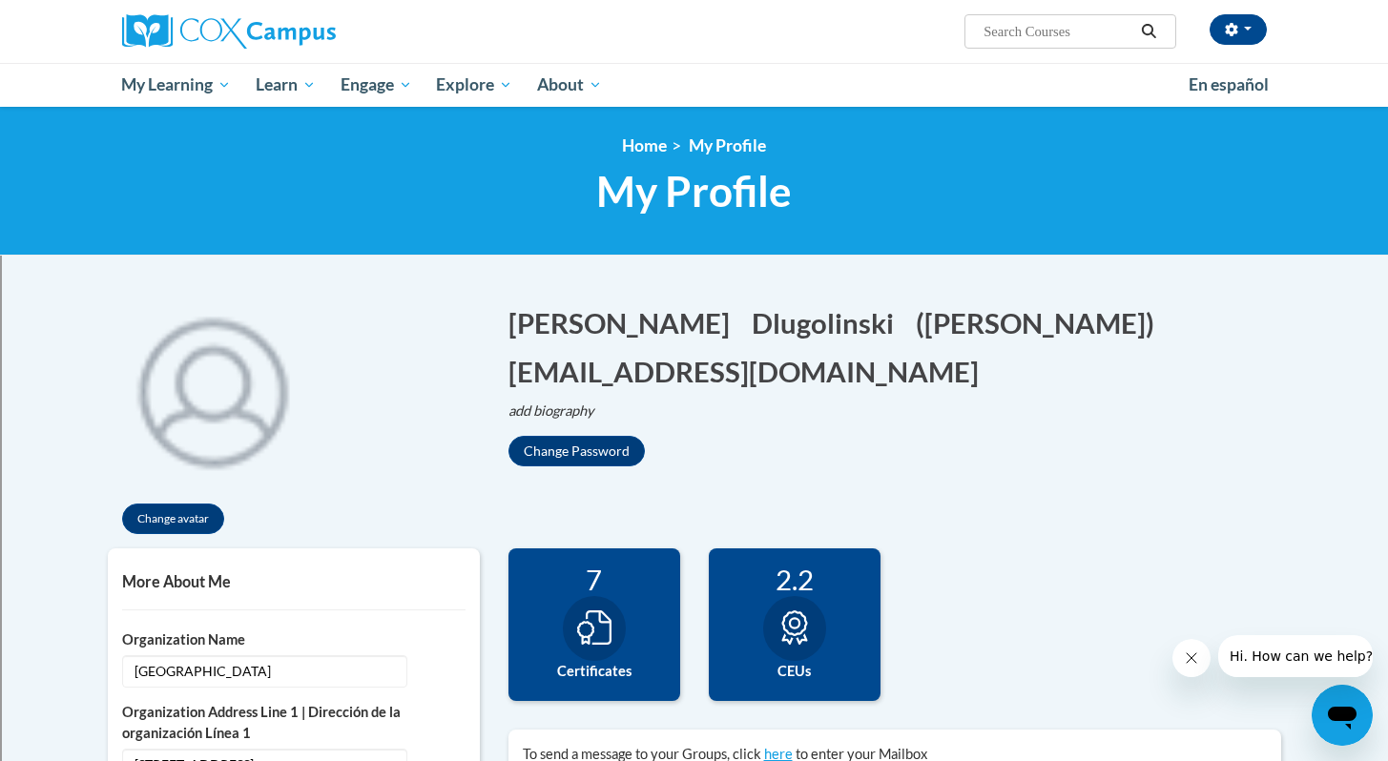
click at [607, 622] on icon at bounding box center [594, 628] width 34 height 34
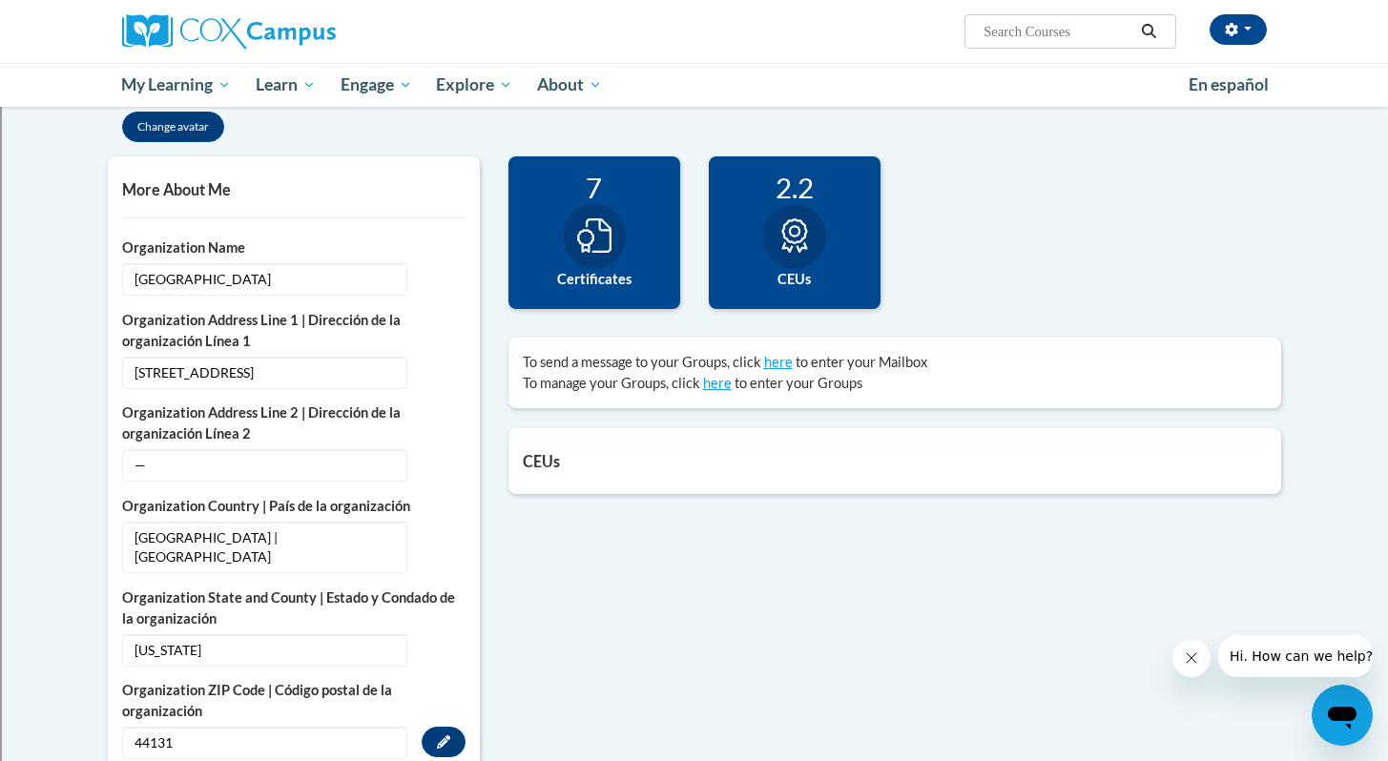
scroll to position [150, 0]
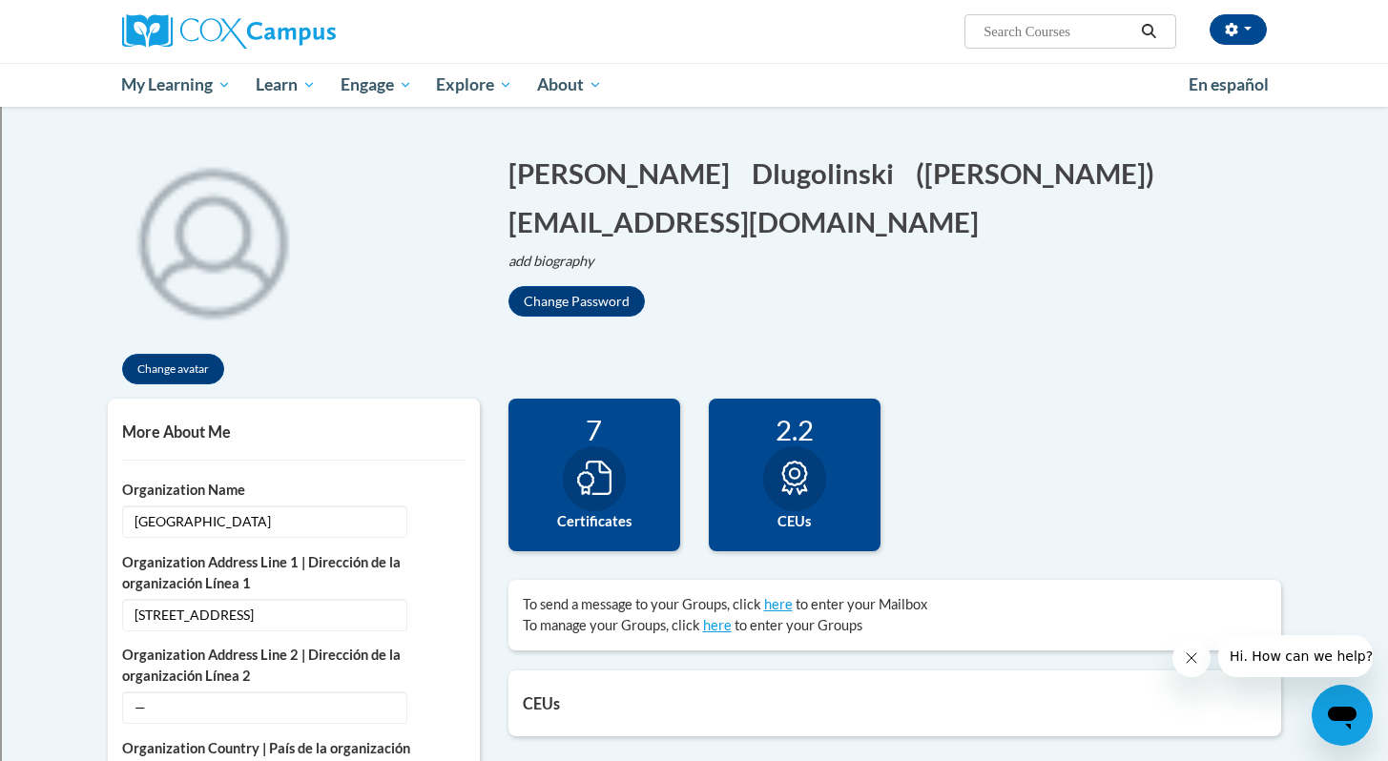
click at [666, 474] on div "7 Certificates" at bounding box center [594, 475] width 172 height 153
click at [782, 483] on icon at bounding box center [794, 478] width 34 height 34
click at [591, 490] on icon at bounding box center [594, 478] width 34 height 34
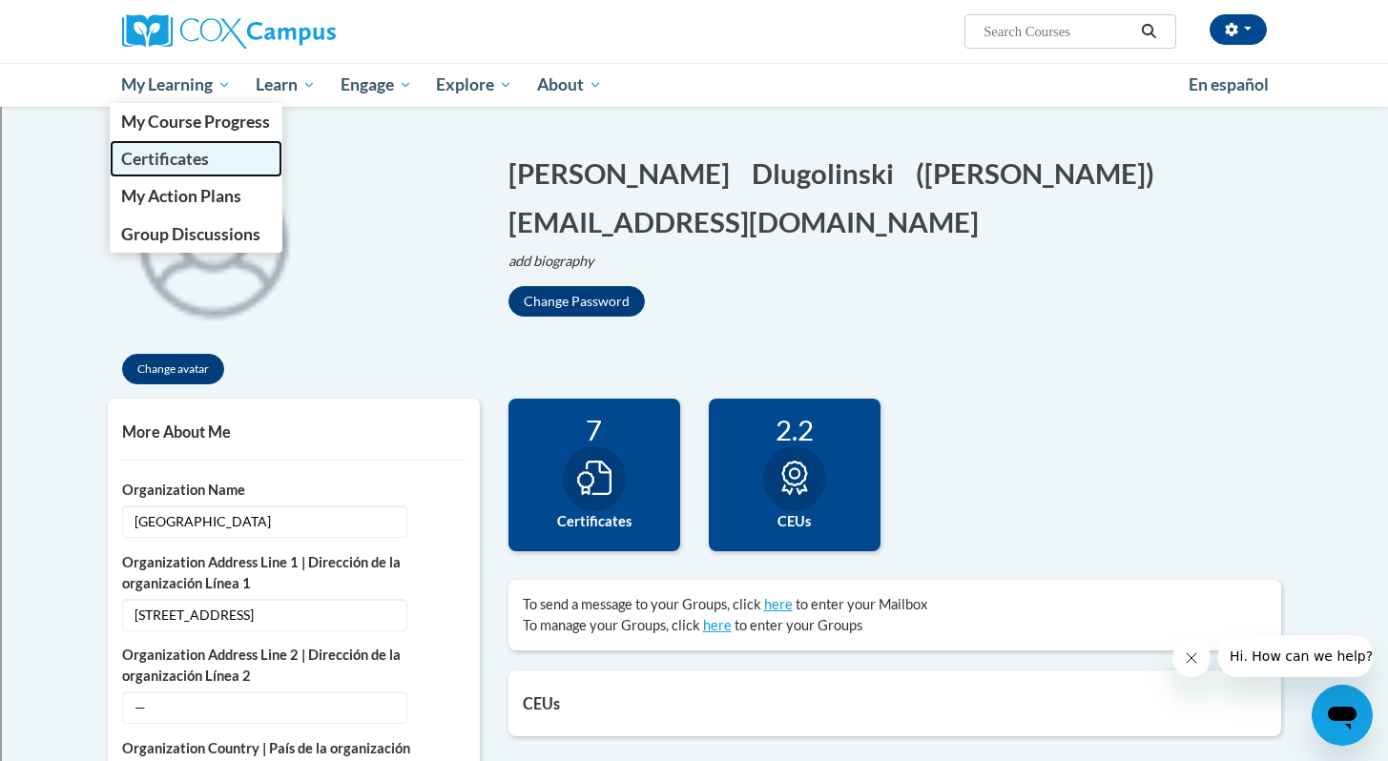
click at [198, 155] on span "Certificates" at bounding box center [165, 159] width 88 height 20
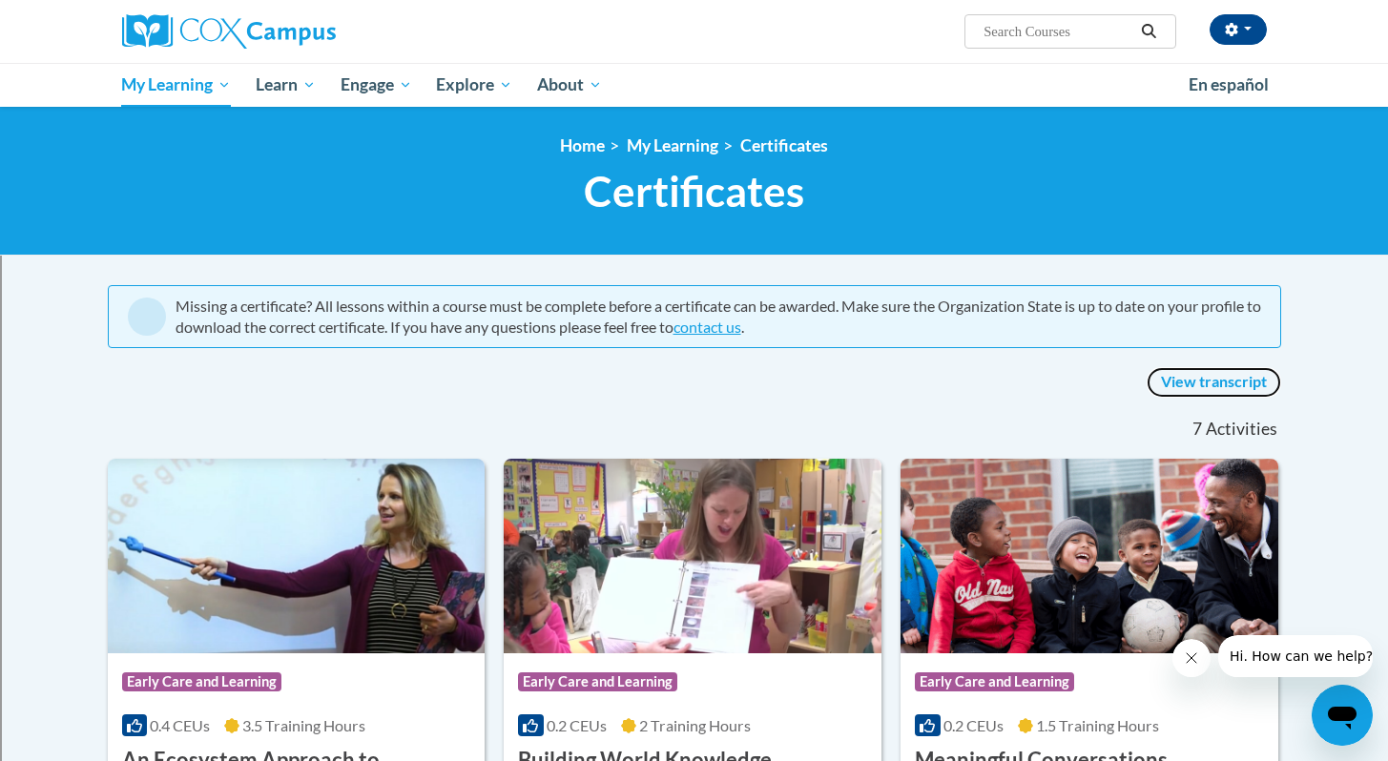
click at [1202, 382] on link "View transcript" at bounding box center [1214, 382] width 135 height 31
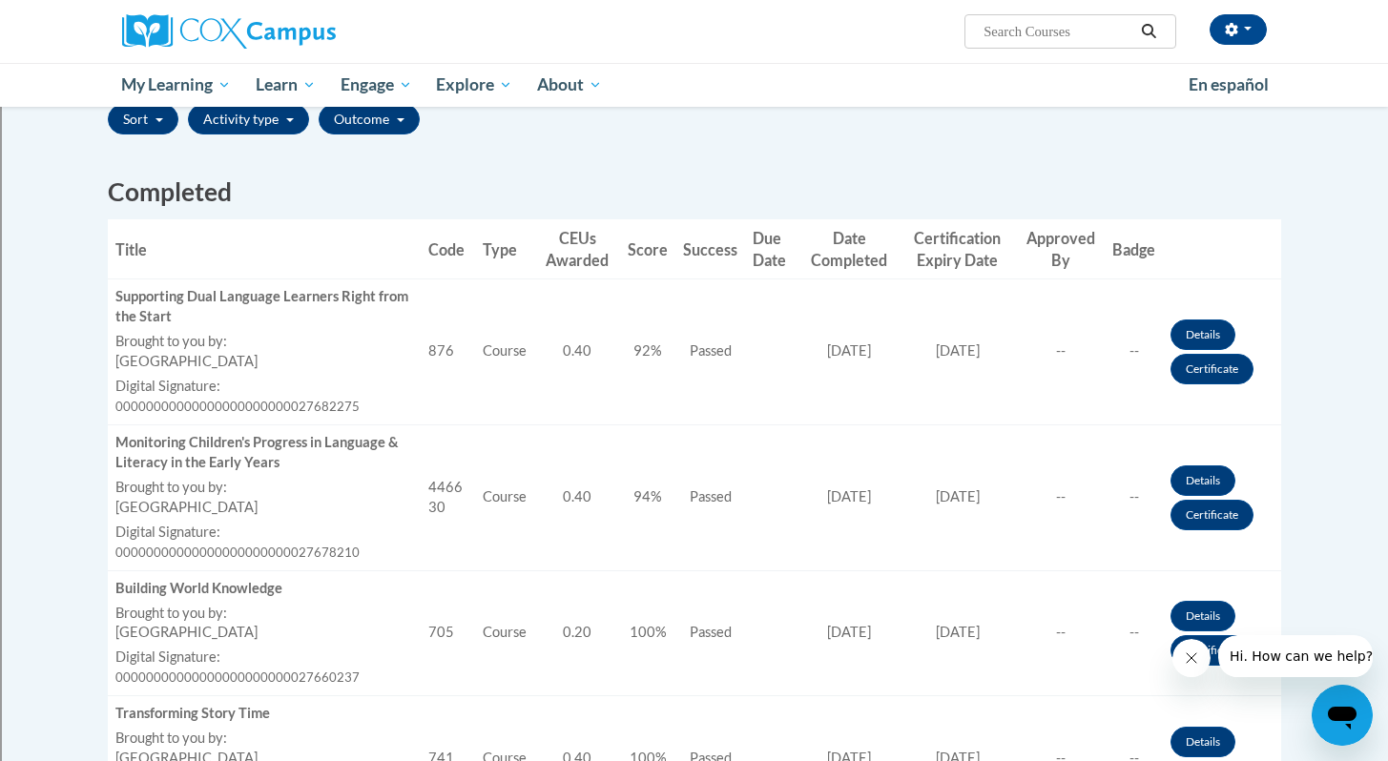
scroll to position [633, 0]
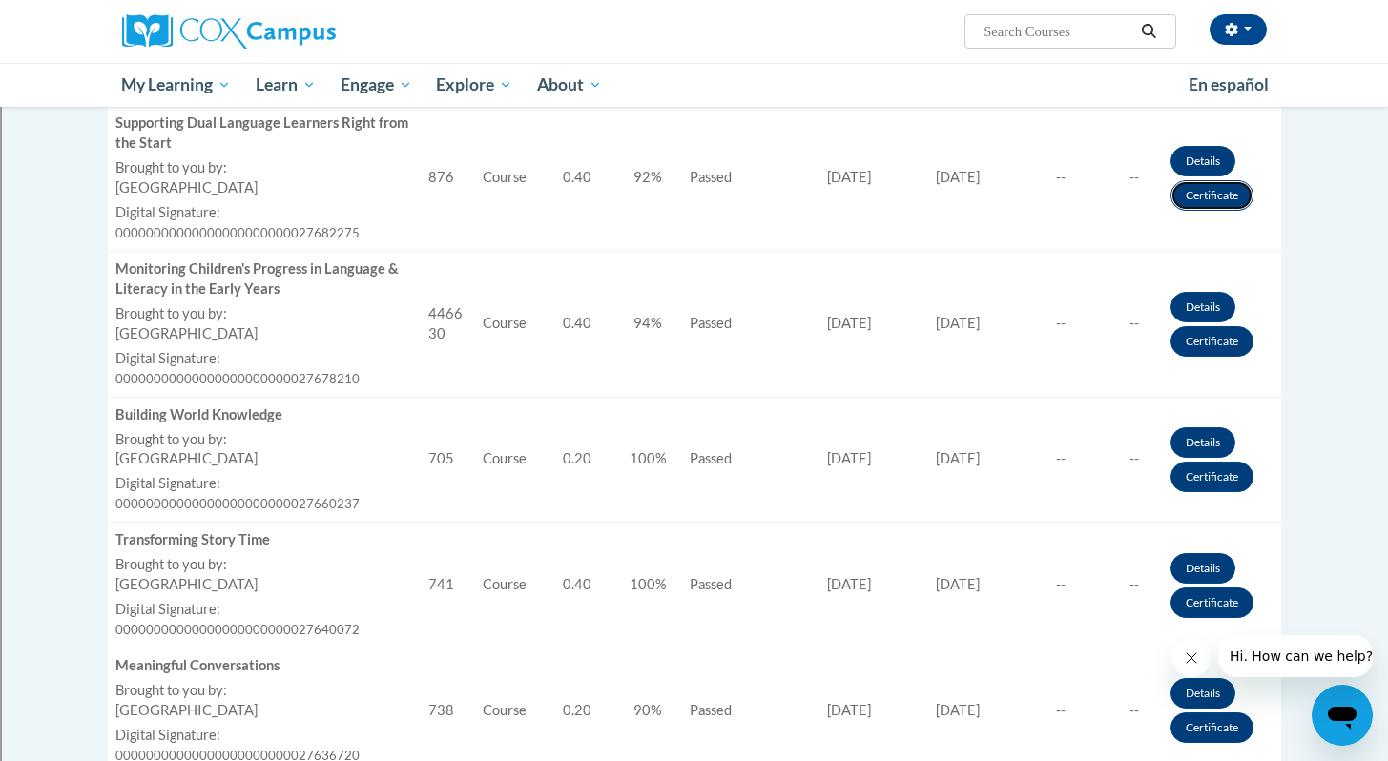
click at [1208, 201] on link "Certificate" at bounding box center [1211, 195] width 83 height 31
